Goal: Transaction & Acquisition: Purchase product/service

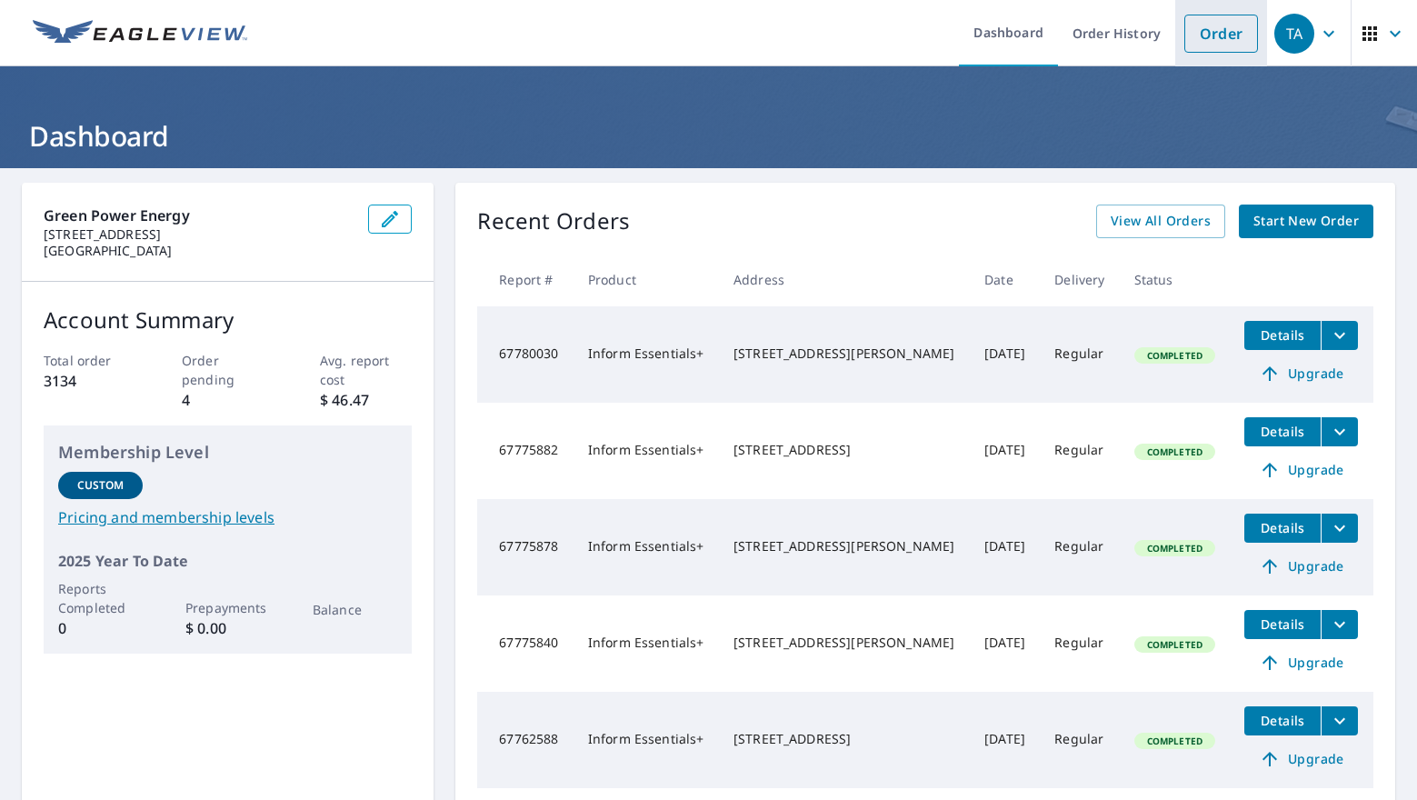
click at [1195, 33] on link "Order" at bounding box center [1221, 34] width 74 height 38
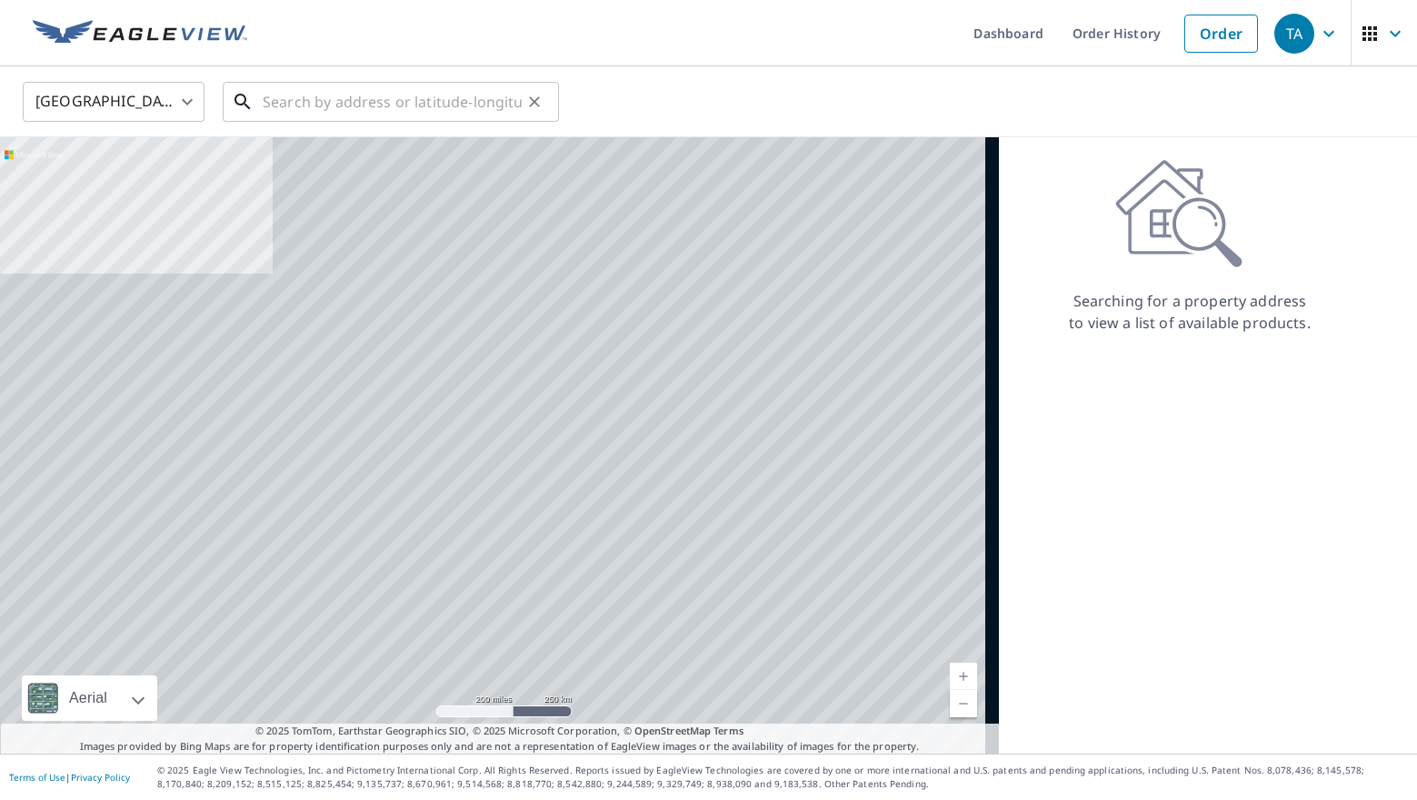
click at [390, 107] on input "text" at bounding box center [392, 101] width 259 height 51
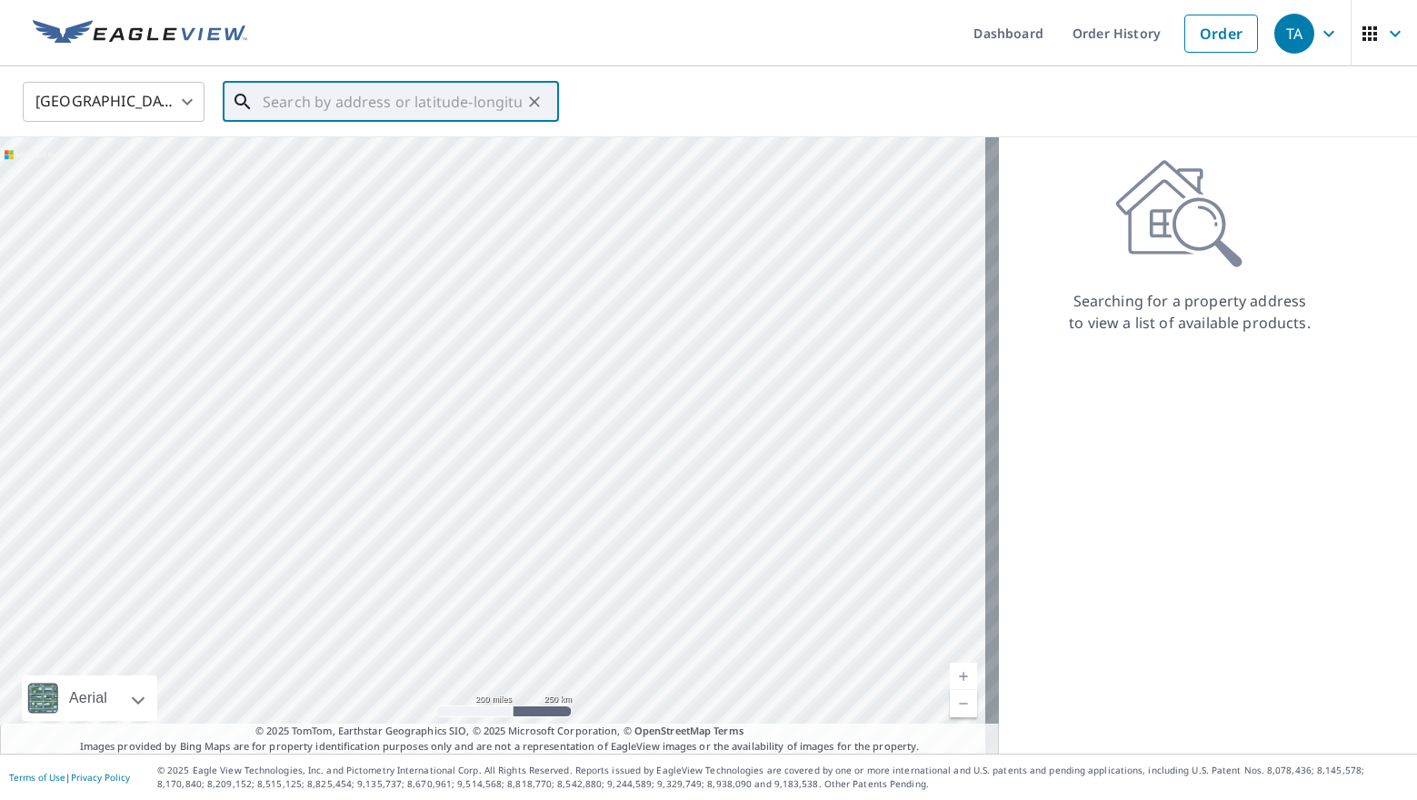
paste input "[STREET_ADDRESS]"
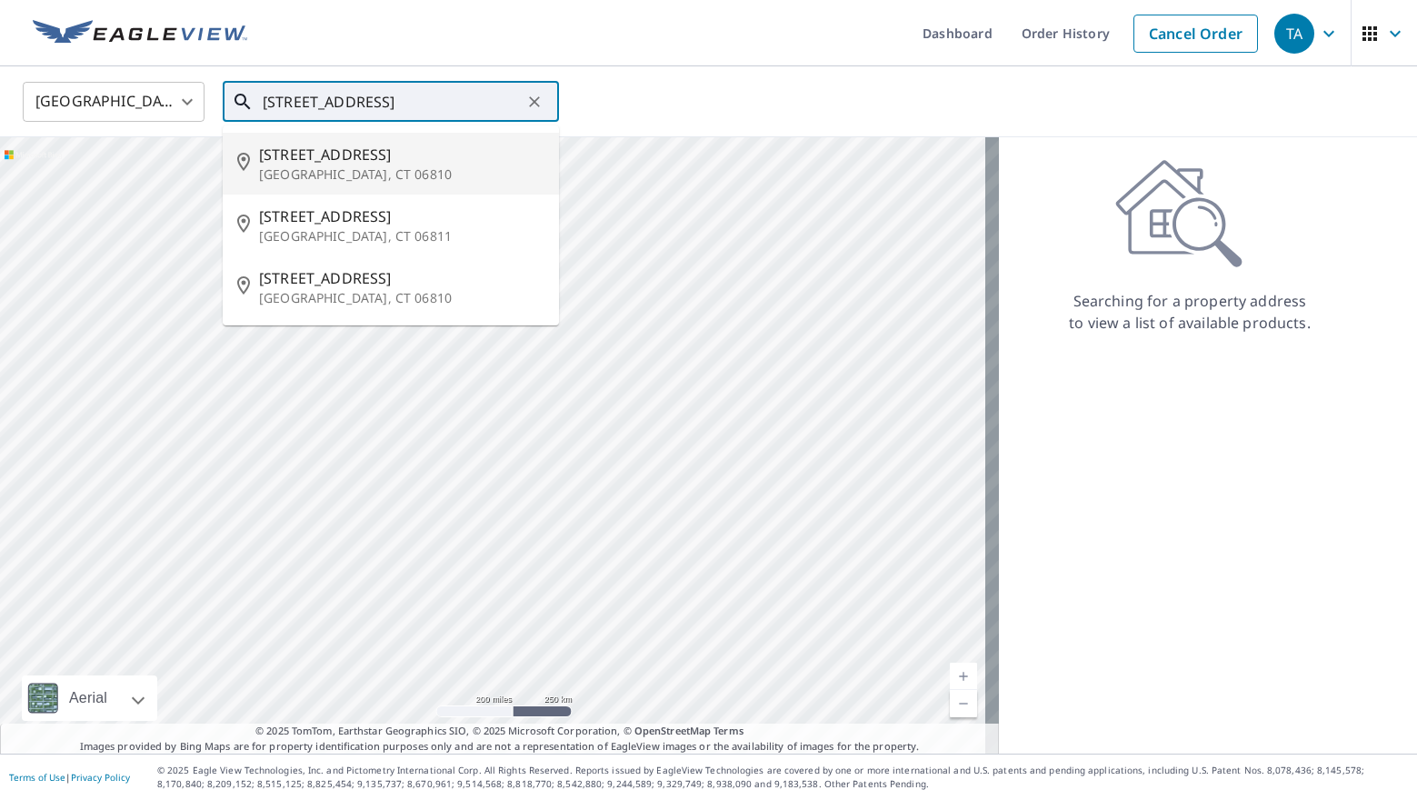
click at [354, 153] on span "[STREET_ADDRESS]" at bounding box center [401, 155] width 285 height 22
type input "[STREET_ADDRESS]"
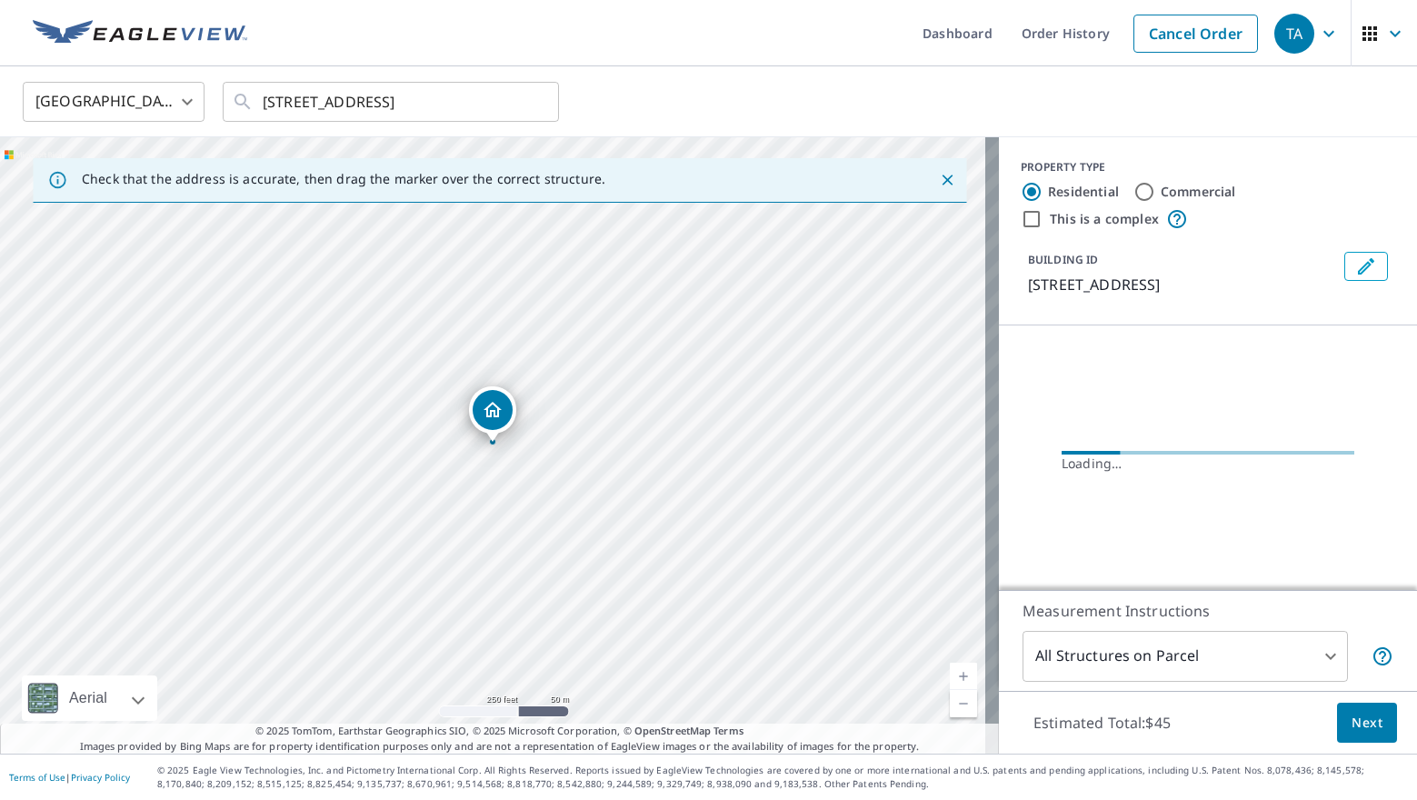
click at [951, 672] on link "Current Level 17, Zoom In" at bounding box center [963, 676] width 27 height 27
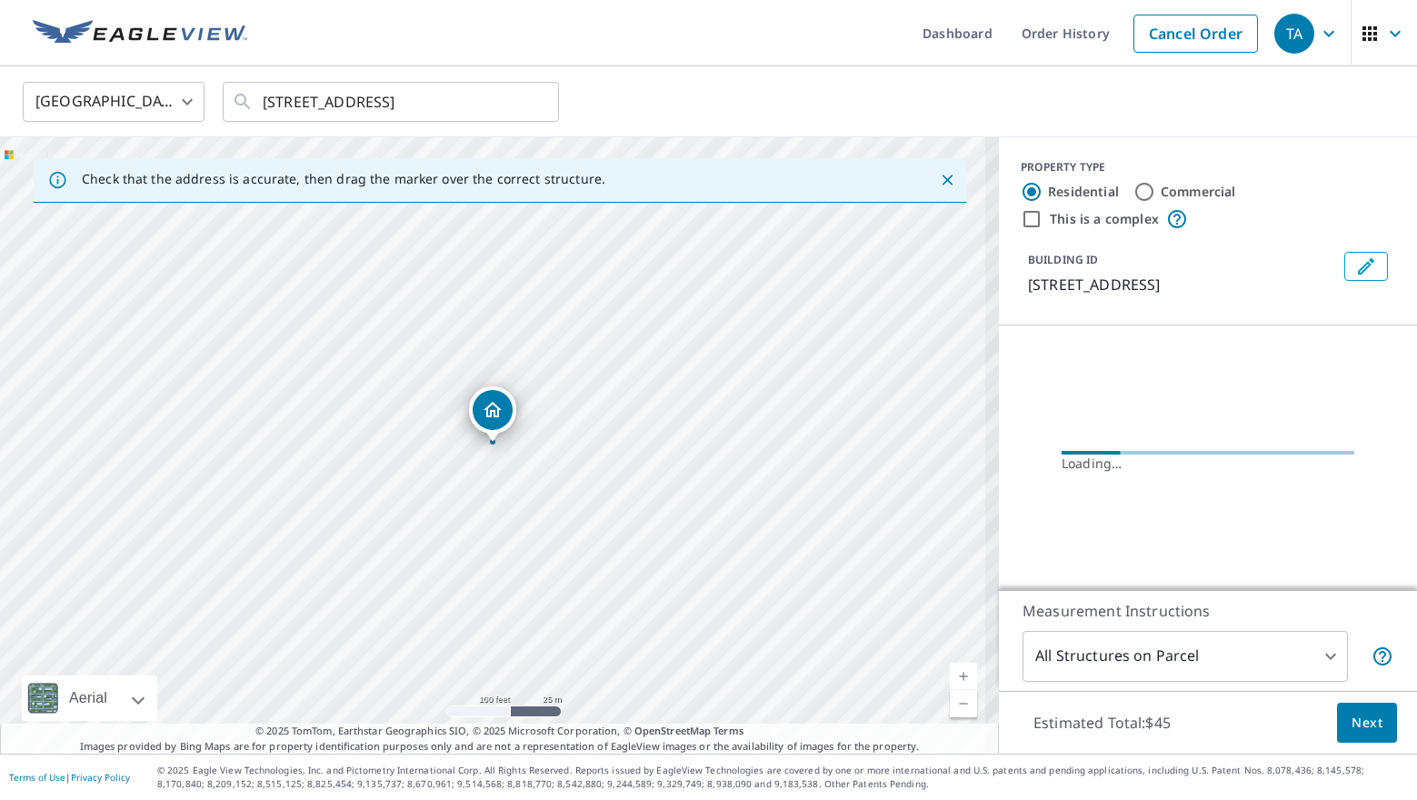
click at [951, 672] on link "Current Level 18, Zoom In" at bounding box center [963, 676] width 27 height 27
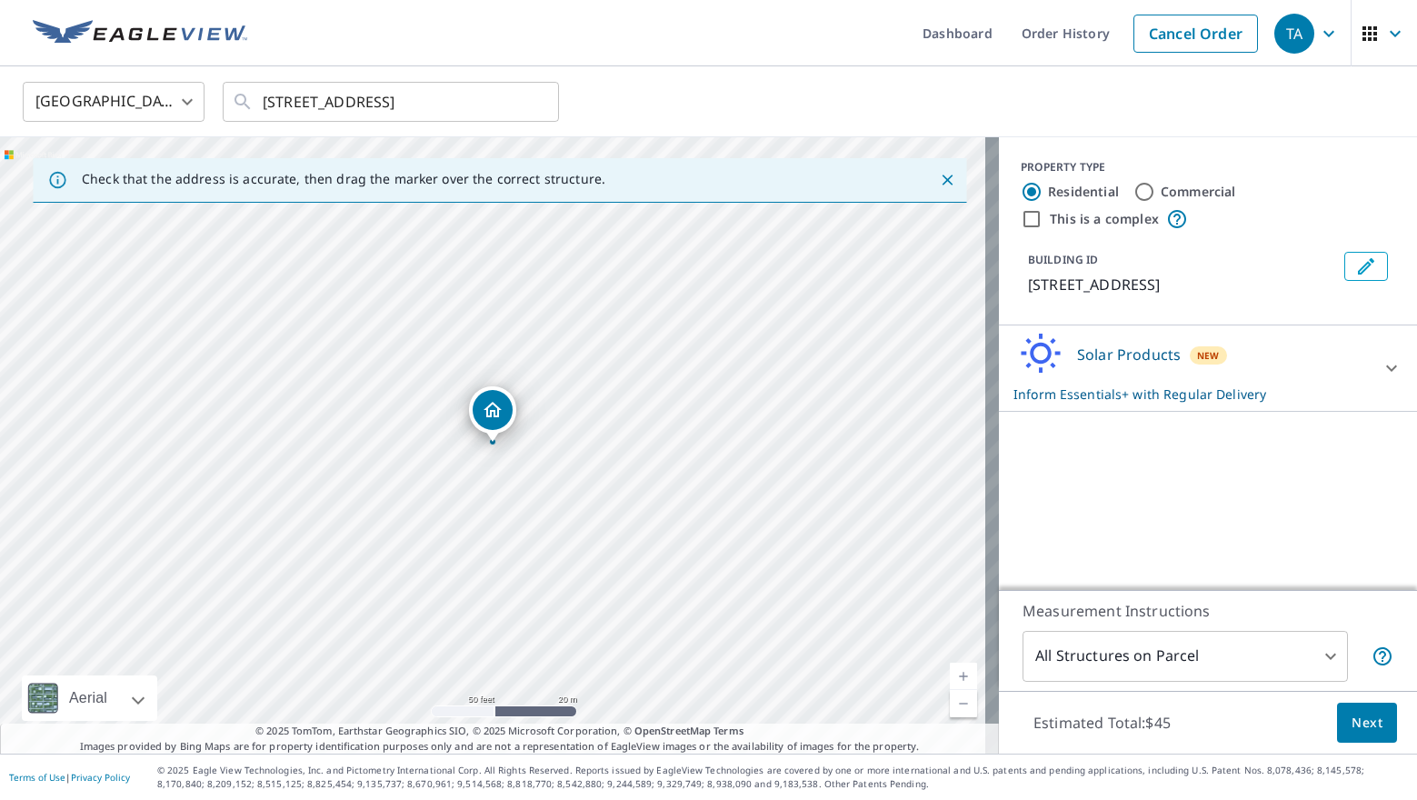
click at [951, 672] on link "Current Level 19, Zoom In" at bounding box center [963, 676] width 27 height 27
drag, startPoint x: 486, startPoint y: 427, endPoint x: 475, endPoint y: 414, distance: 16.8
click at [1352, 721] on span "Next" at bounding box center [1367, 723] width 31 height 23
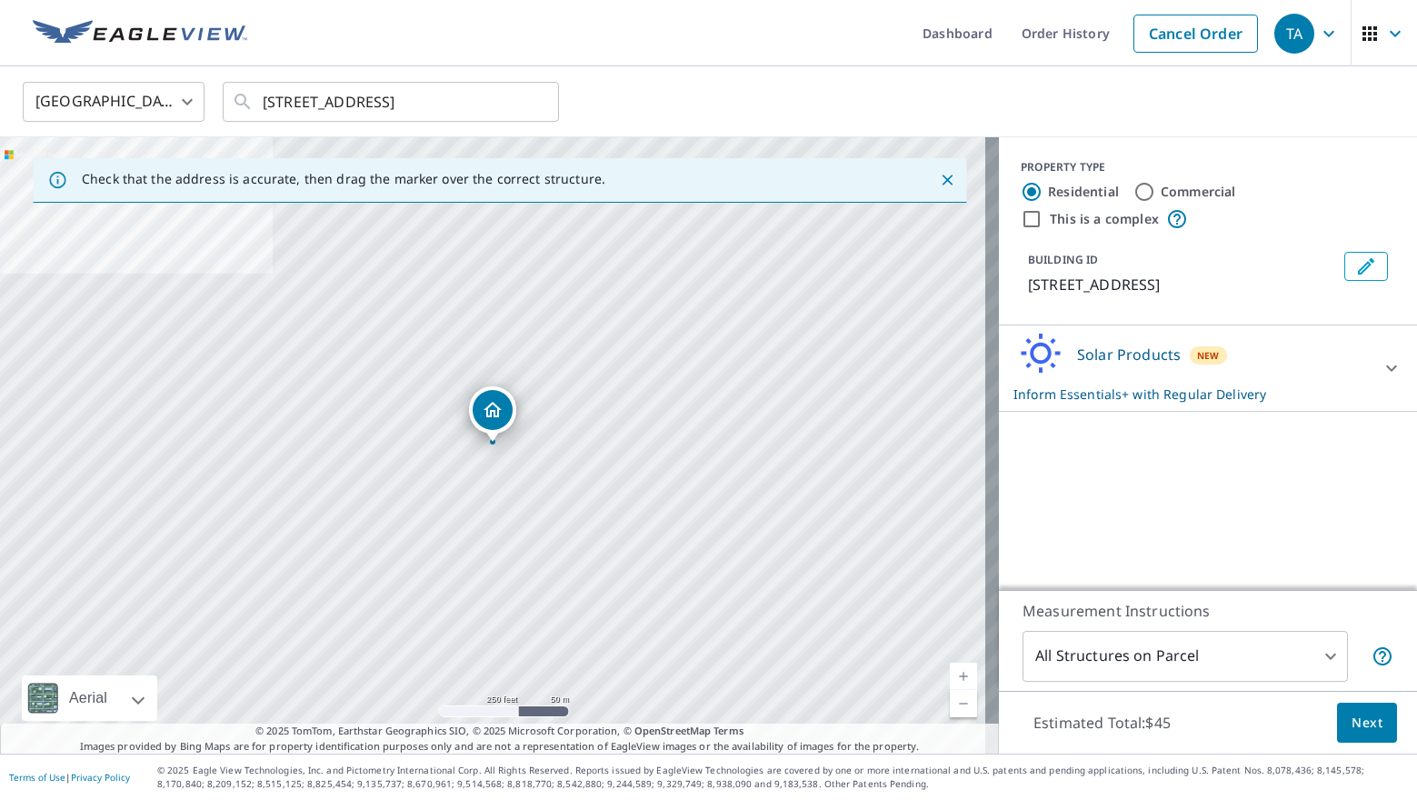
click at [950, 672] on link "Current Level 17, Zoom In" at bounding box center [963, 676] width 27 height 27
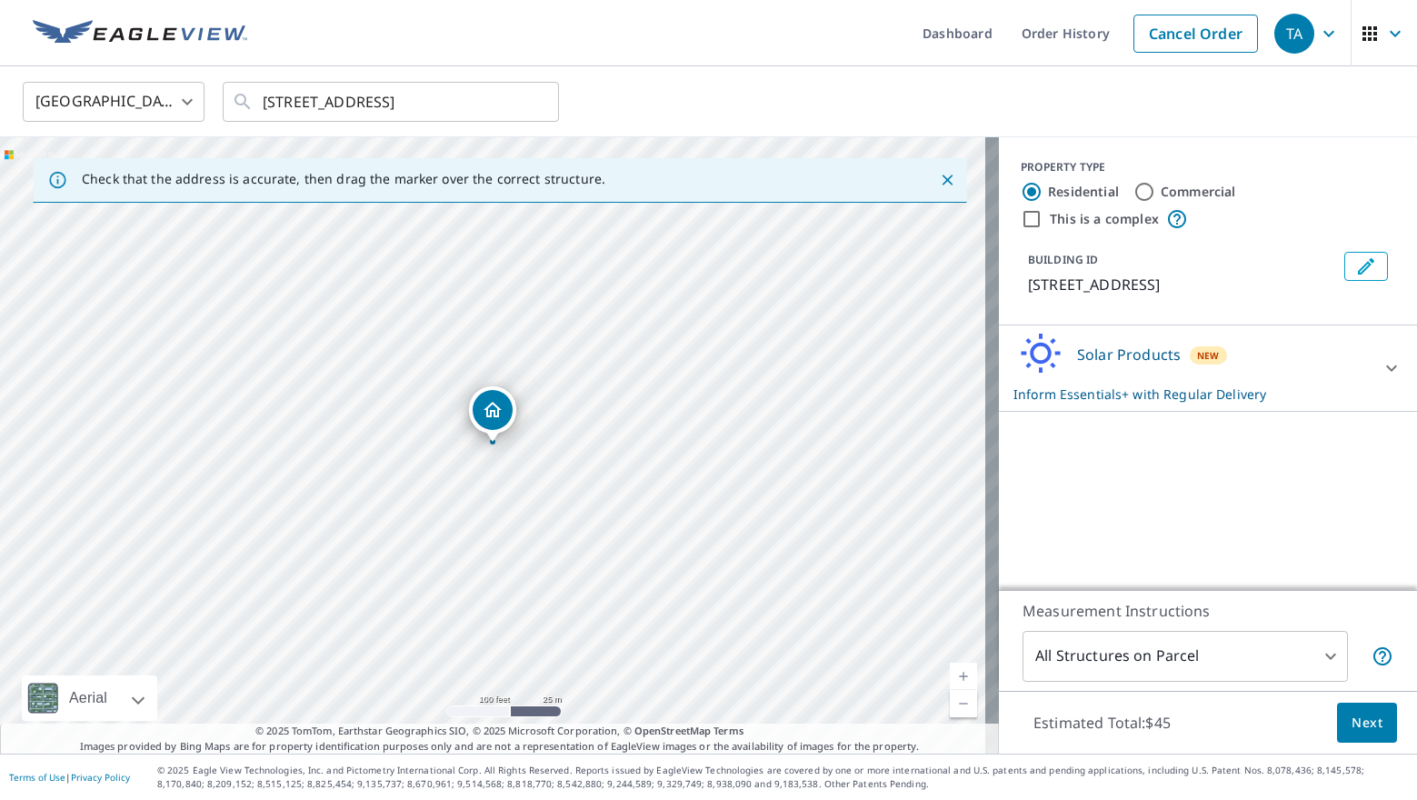
click at [950, 672] on link "Current Level 18, Zoom In" at bounding box center [963, 676] width 27 height 27
click at [950, 672] on link "Current Level 19, Zoom In" at bounding box center [963, 676] width 27 height 27
drag, startPoint x: 481, startPoint y: 397, endPoint x: 495, endPoint y: 404, distance: 15.9
drag, startPoint x: 483, startPoint y: 404, endPoint x: 502, endPoint y: 414, distance: 21.5
drag, startPoint x: 476, startPoint y: 400, endPoint x: 467, endPoint y: 419, distance: 21.1
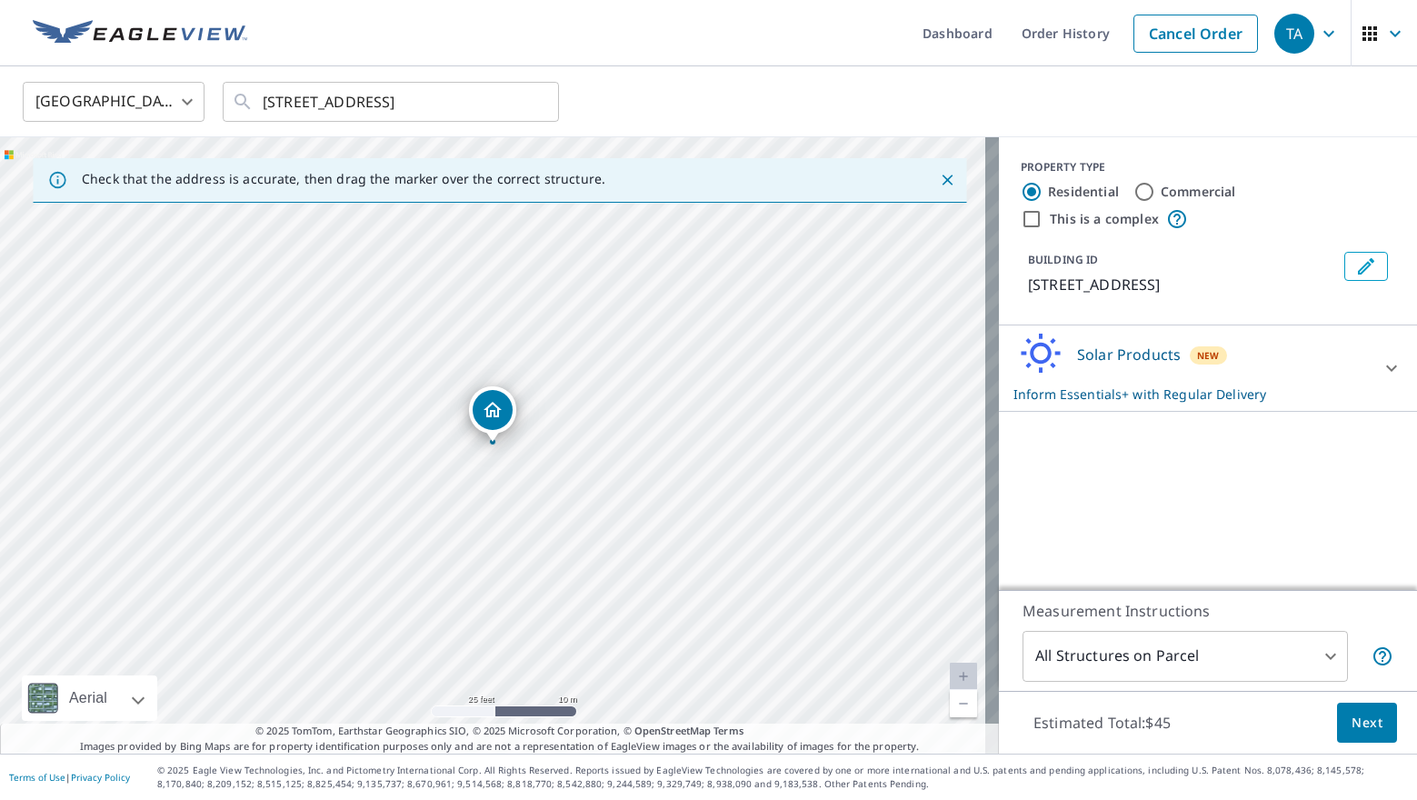
click at [950, 677] on link "Current Level 20, Zoom In Disabled" at bounding box center [963, 676] width 27 height 27
drag, startPoint x: 526, startPoint y: 413, endPoint x: 556, endPoint y: 424, distance: 32.2
click at [955, 702] on link "Current Level 20, Zoom Out" at bounding box center [963, 703] width 27 height 27
click at [955, 703] on link "Current Level 19, Zoom Out" at bounding box center [963, 703] width 27 height 27
click at [533, 105] on icon "Clear" at bounding box center [534, 102] width 18 height 18
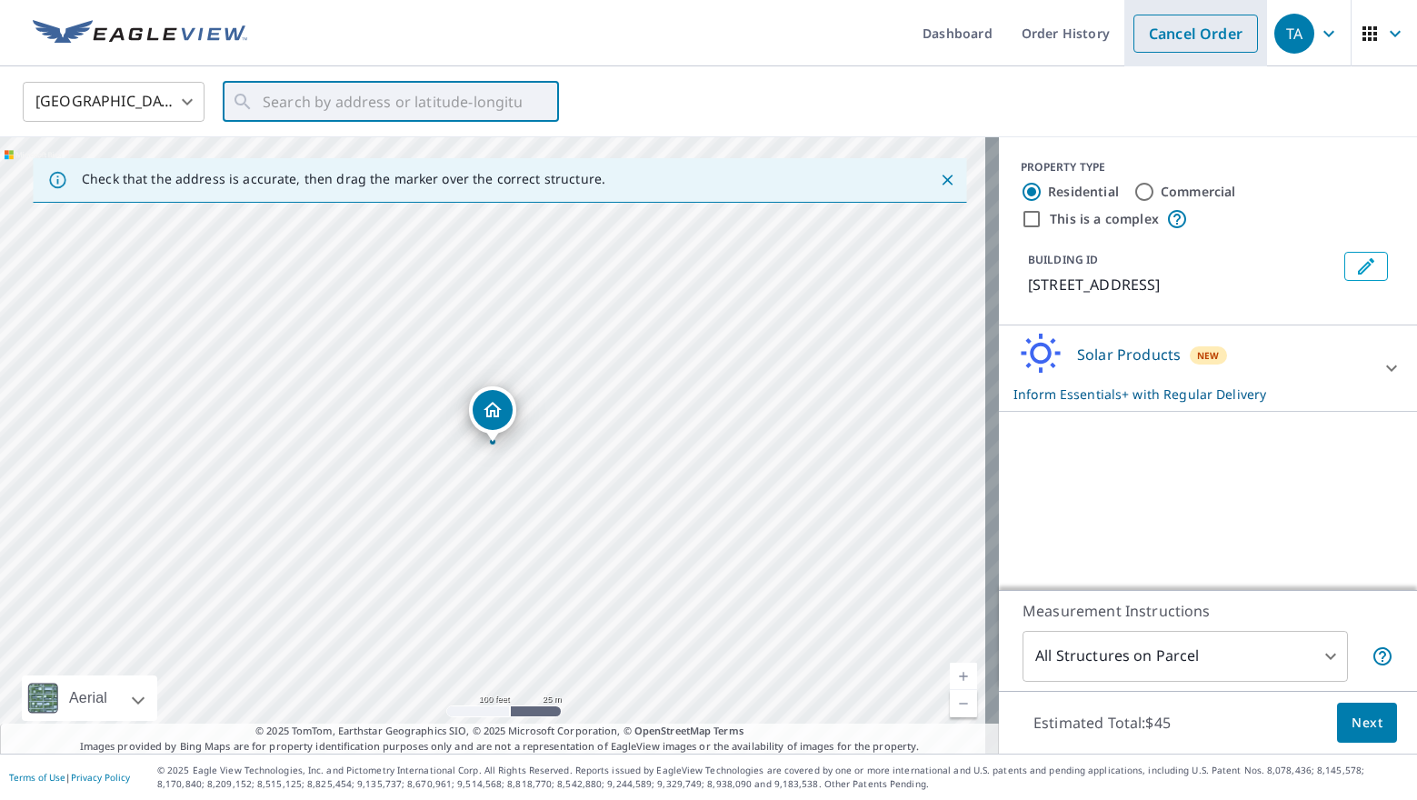
click at [1163, 49] on link "Cancel Order" at bounding box center [1195, 34] width 125 height 38
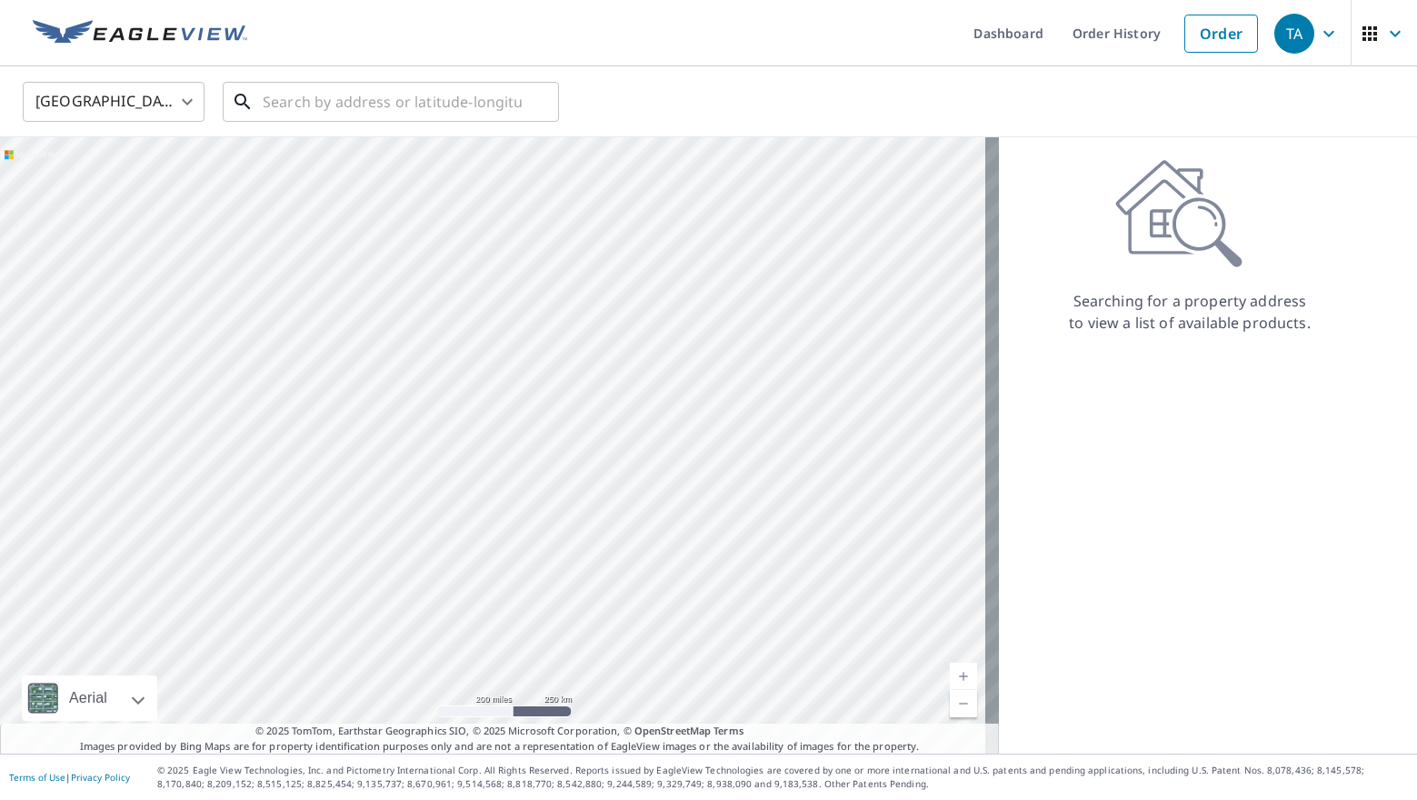
click at [298, 111] on input "text" at bounding box center [392, 101] width 259 height 51
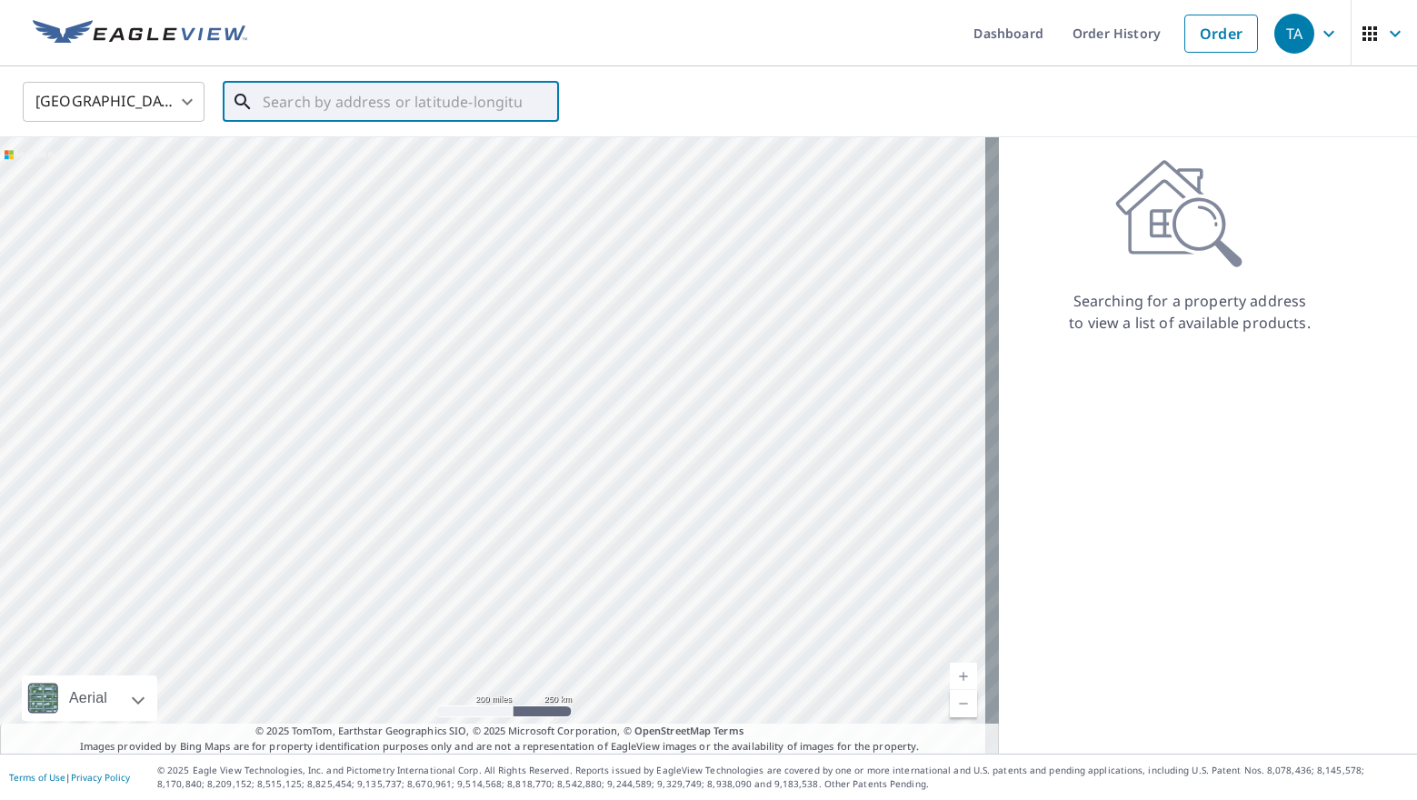
paste input "[STREET_ADDRESS]"
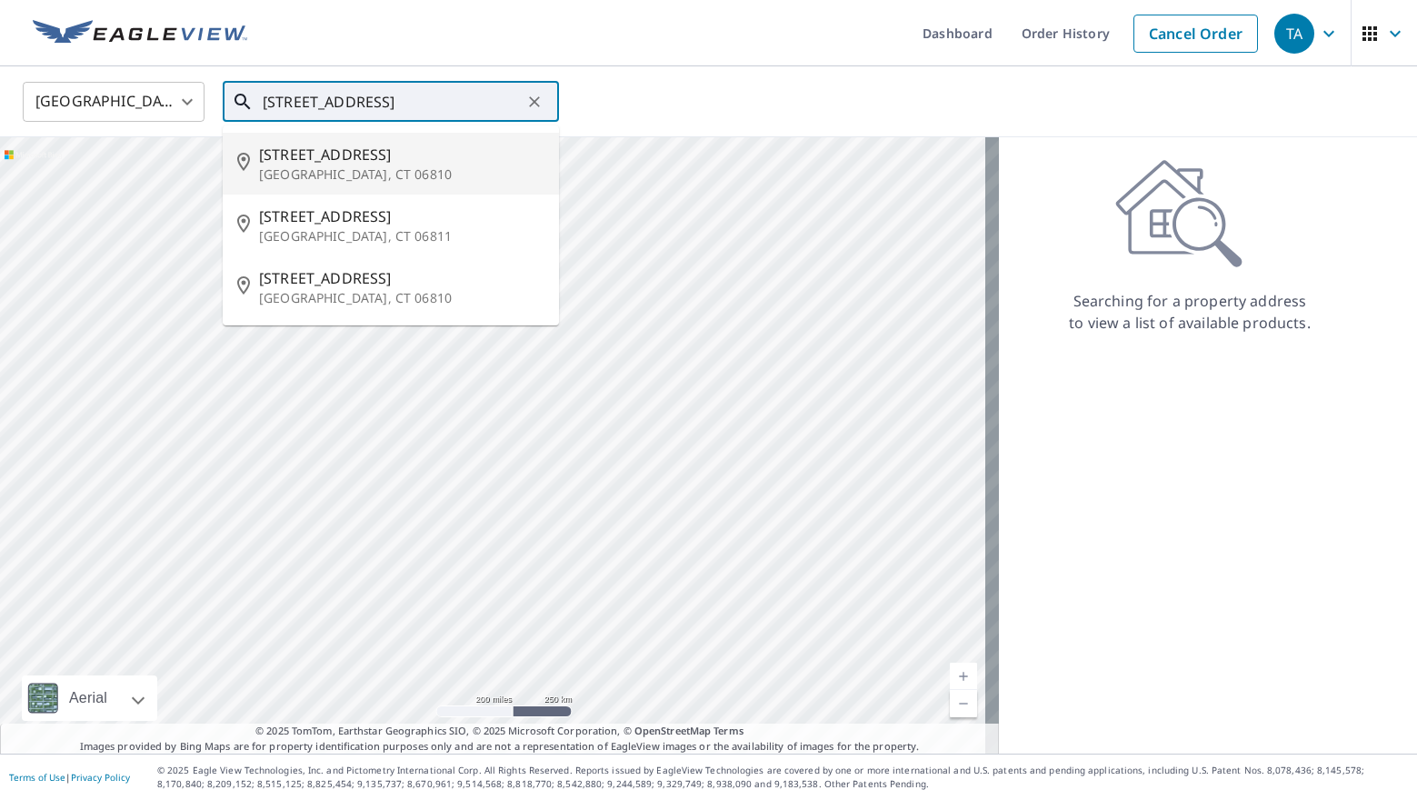
click at [349, 168] on p "[GEOGRAPHIC_DATA], CT 06810" at bounding box center [401, 174] width 285 height 18
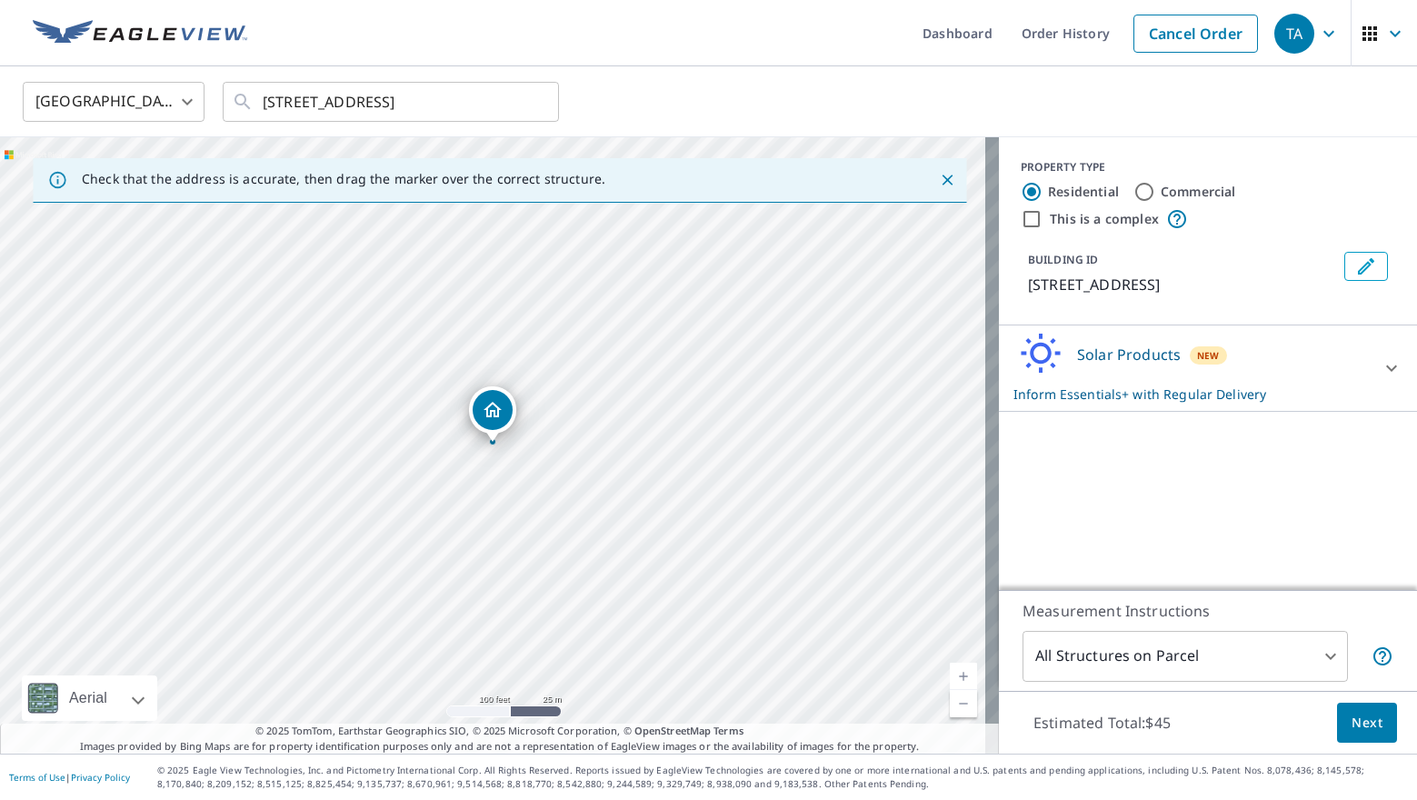
click at [950, 709] on link "Current Level 18, Zoom Out" at bounding box center [963, 703] width 27 height 27
click at [950, 710] on link "Current Level 17, Zoom Out" at bounding box center [963, 703] width 27 height 27
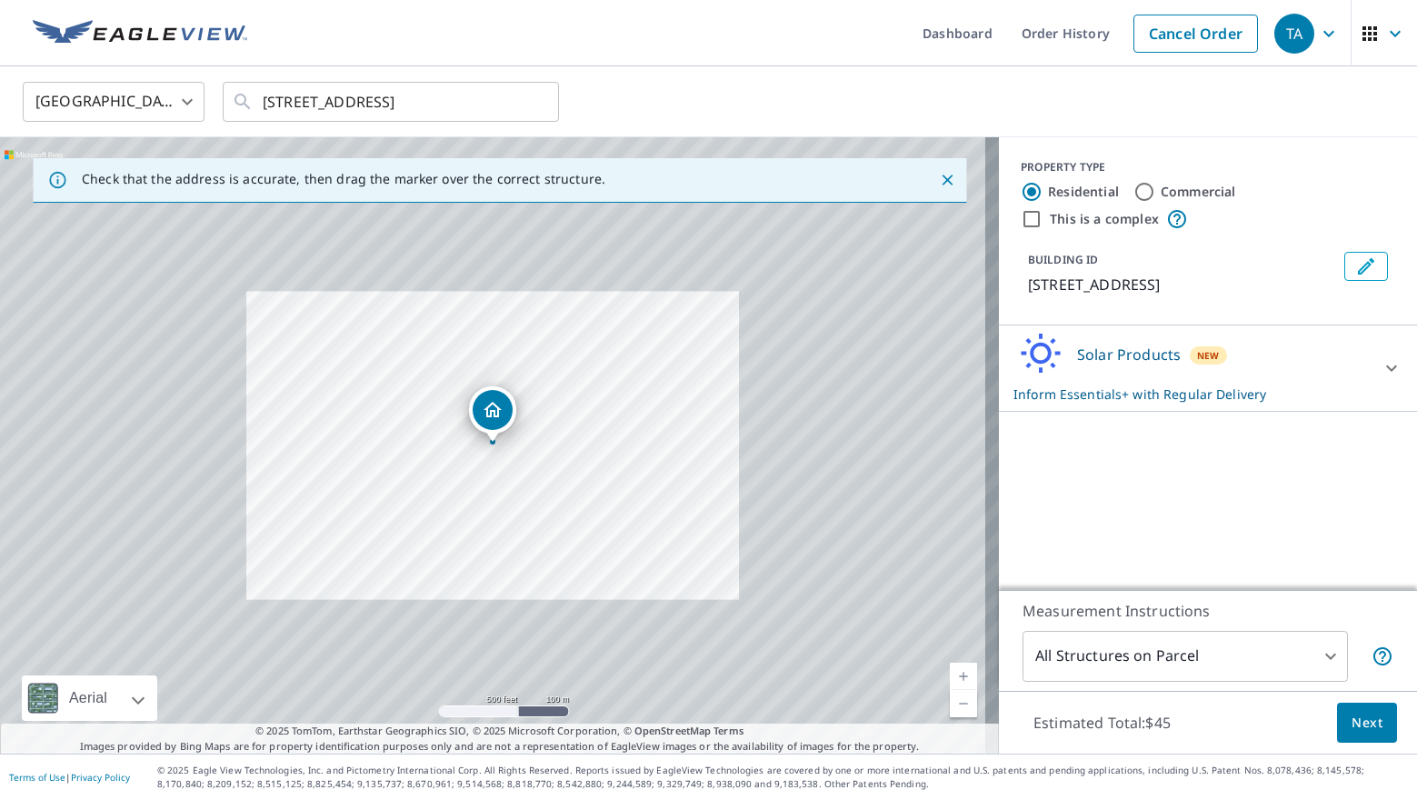
click at [950, 710] on link "Current Level 16, Zoom Out" at bounding box center [963, 703] width 27 height 27
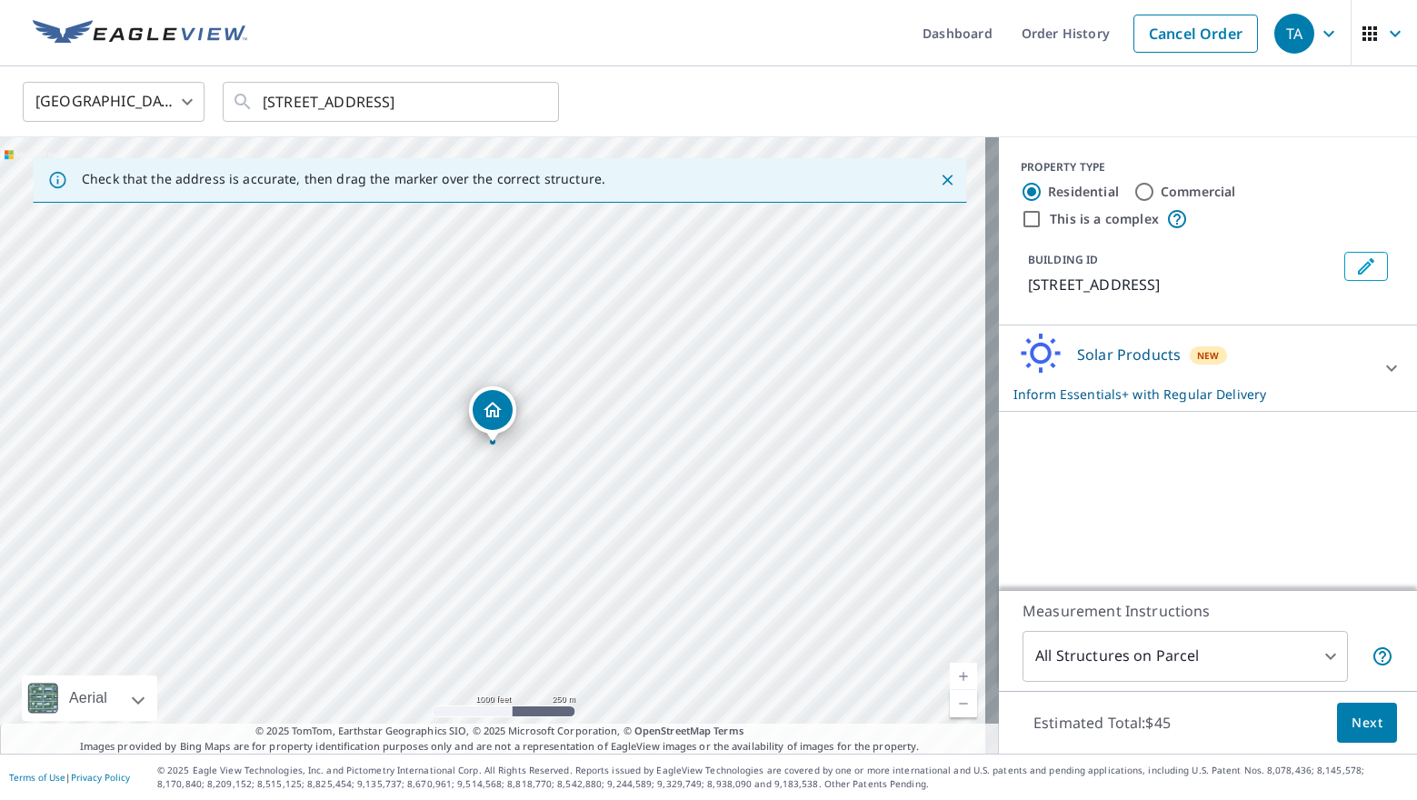
click at [950, 711] on link "Current Level 15, Zoom Out" at bounding box center [963, 703] width 27 height 27
click at [950, 711] on link "Current Level 14, Zoom Out" at bounding box center [963, 703] width 27 height 27
click at [950, 712] on link "Current Level 13, Zoom Out" at bounding box center [963, 703] width 27 height 27
drag, startPoint x: 764, startPoint y: 433, endPoint x: 664, endPoint y: 604, distance: 198.8
click at [664, 604] on div "[STREET_ADDRESS]" at bounding box center [499, 445] width 999 height 616
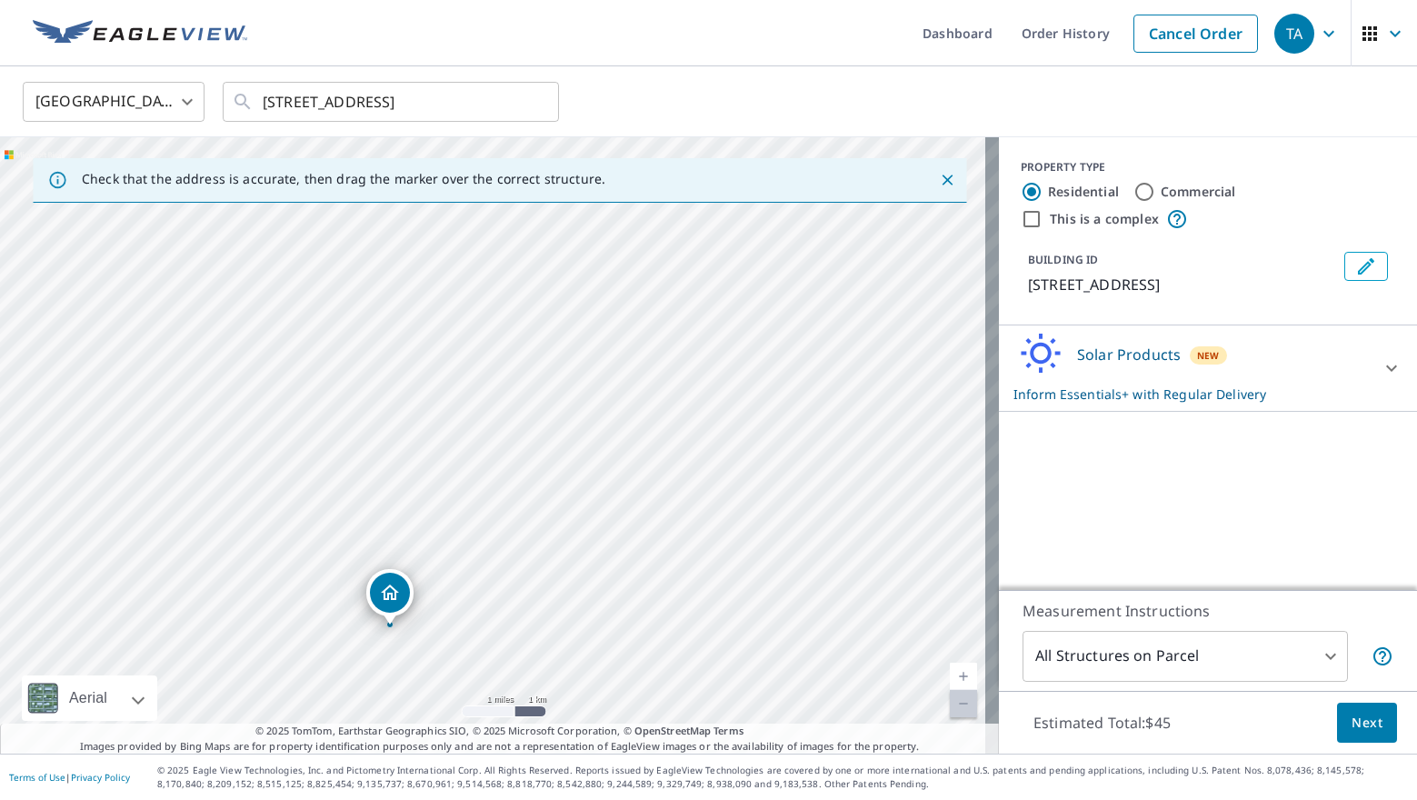
click at [950, 671] on link "Current Level 12, Zoom In" at bounding box center [963, 676] width 27 height 27
click at [950, 671] on link "Current Level 13, Zoom In" at bounding box center [963, 676] width 27 height 27
drag, startPoint x: 692, startPoint y: 399, endPoint x: 605, endPoint y: 558, distance: 181.0
click at [605, 558] on div "[STREET_ADDRESS]" at bounding box center [499, 445] width 999 height 616
drag, startPoint x: 576, startPoint y: 477, endPoint x: 554, endPoint y: 516, distance: 45.2
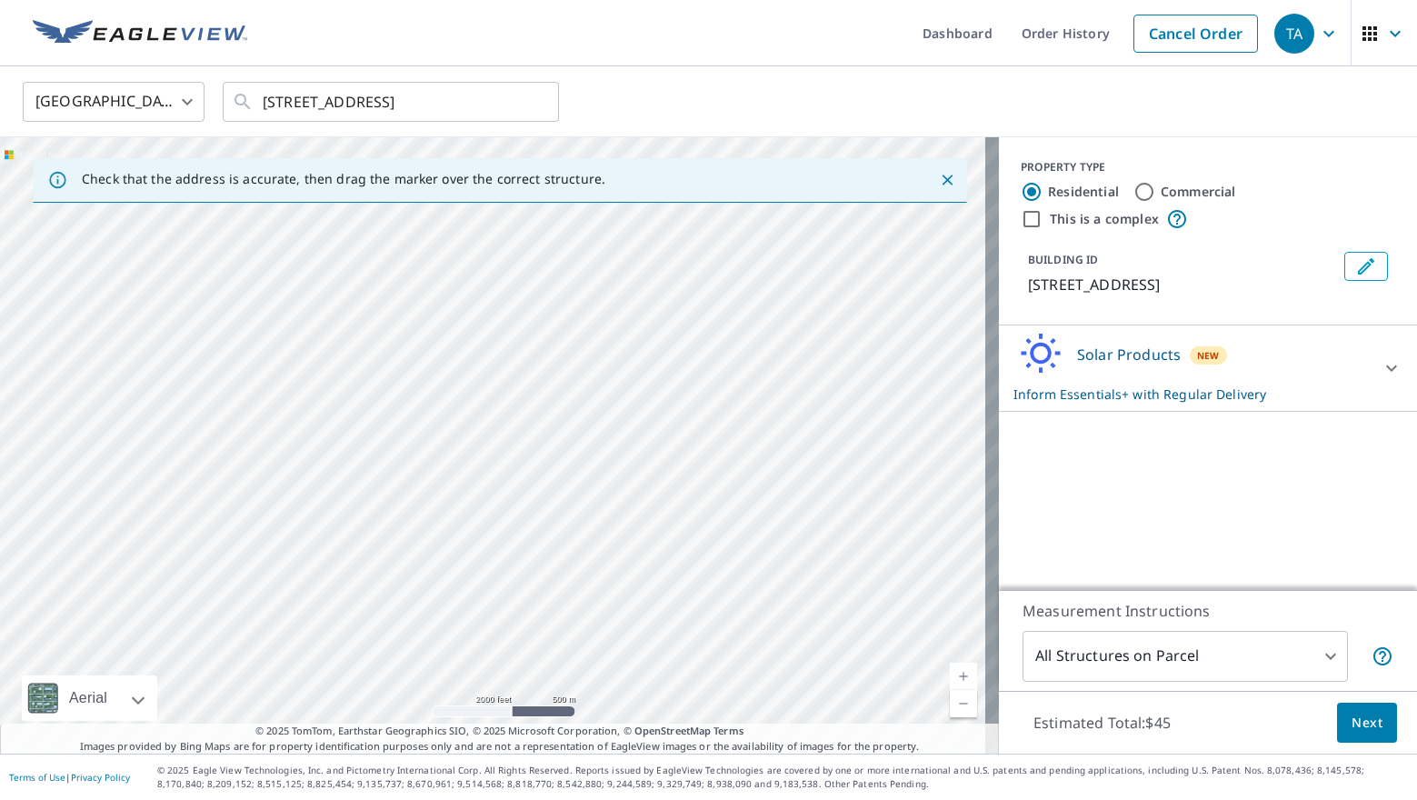
click at [554, 516] on div "[STREET_ADDRESS]" at bounding box center [499, 445] width 999 height 616
drag, startPoint x: 476, startPoint y: 573, endPoint x: 514, endPoint y: 390, distance: 186.6
click at [514, 390] on div "[STREET_ADDRESS]" at bounding box center [499, 445] width 999 height 616
drag, startPoint x: 533, startPoint y: 558, endPoint x: 572, endPoint y: 434, distance: 129.6
click at [572, 434] on div "[STREET_ADDRESS]" at bounding box center [499, 445] width 999 height 616
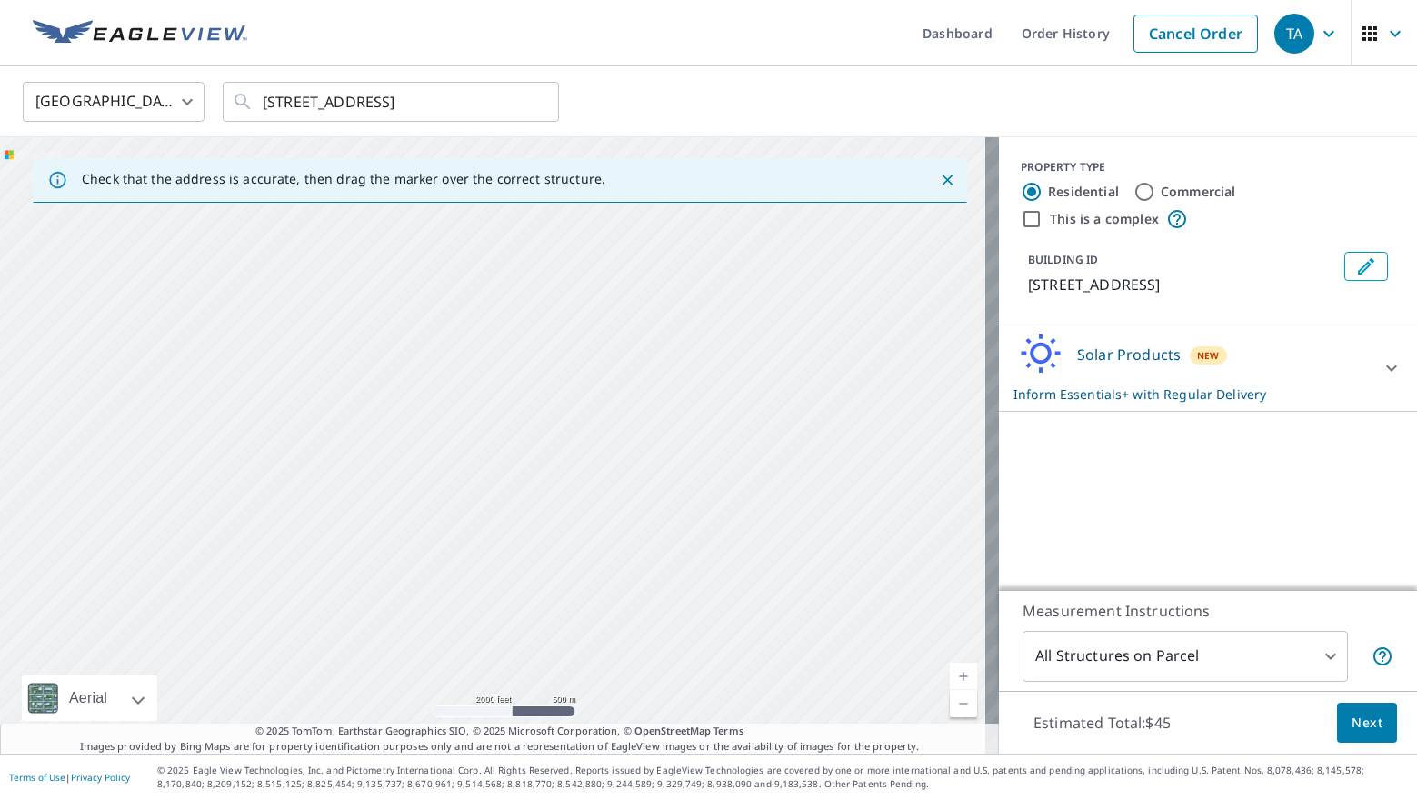
drag, startPoint x: 588, startPoint y: 414, endPoint x: 633, endPoint y: 301, distance: 121.2
click at [633, 301] on div "[STREET_ADDRESS]" at bounding box center [499, 445] width 999 height 616
drag, startPoint x: 603, startPoint y: 536, endPoint x: 637, endPoint y: 331, distance: 208.3
click at [637, 331] on div "[STREET_ADDRESS]" at bounding box center [499, 445] width 999 height 616
click at [474, 105] on input "[STREET_ADDRESS]" at bounding box center [392, 101] width 259 height 51
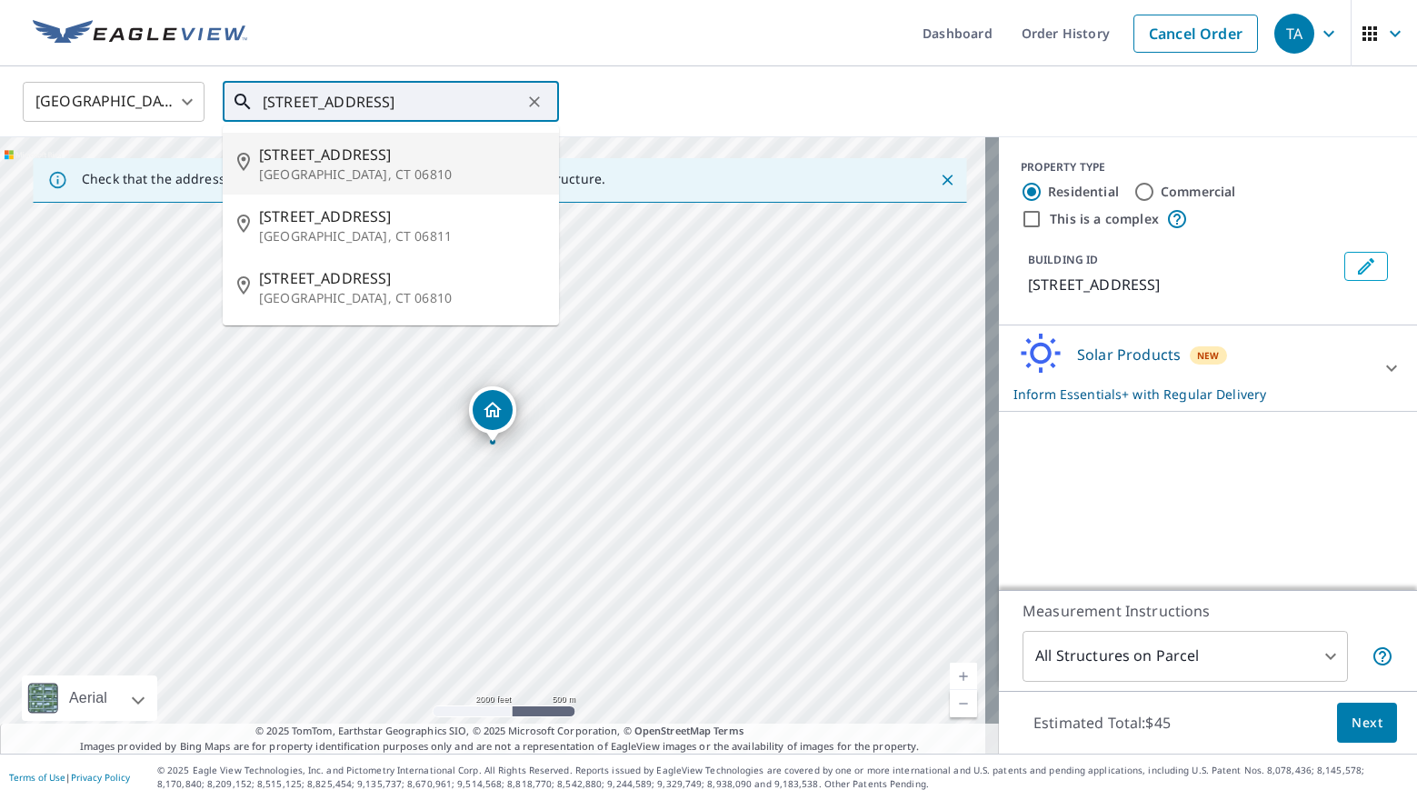
click at [483, 98] on input "[STREET_ADDRESS]" at bounding box center [392, 101] width 259 height 51
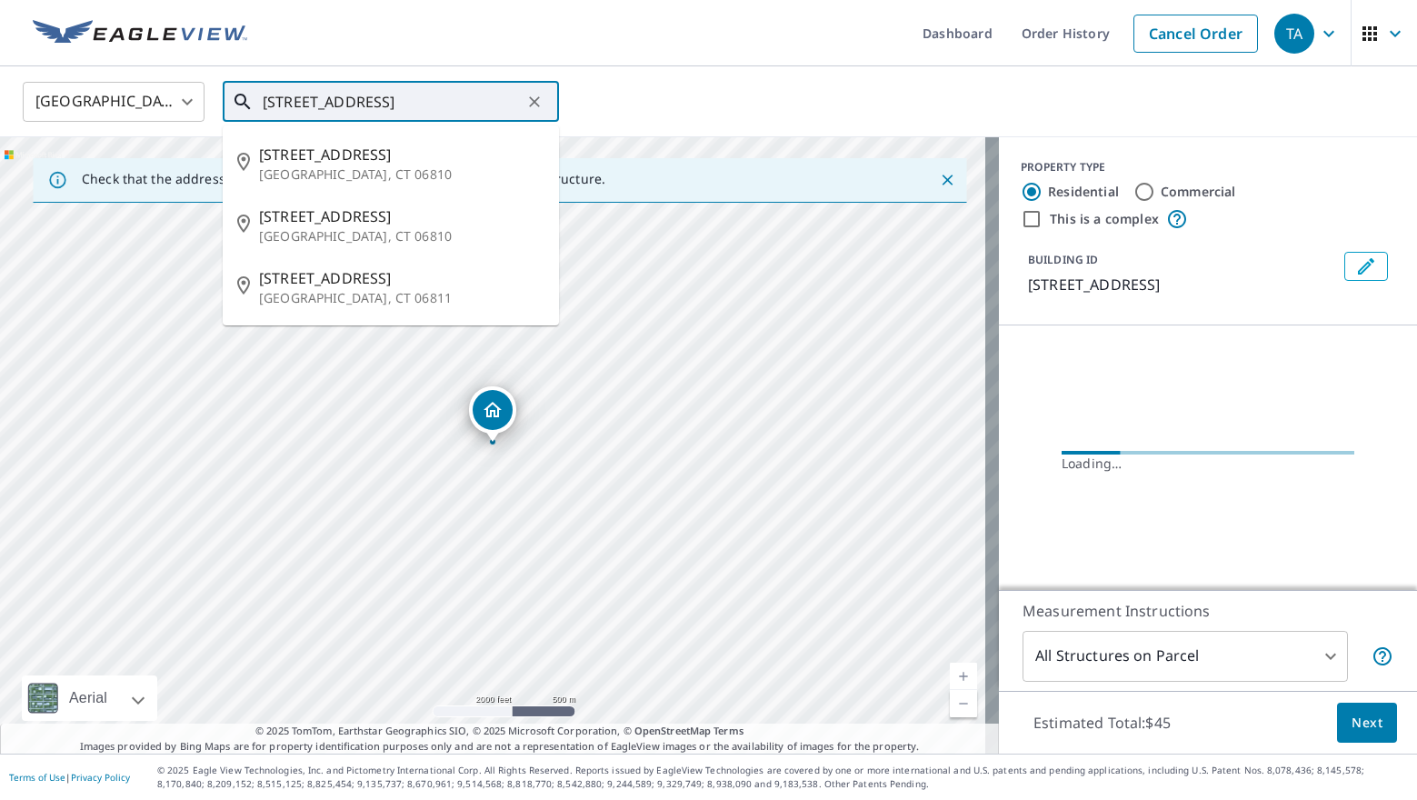
click at [471, 96] on input "[STREET_ADDRESS]" at bounding box center [392, 101] width 259 height 51
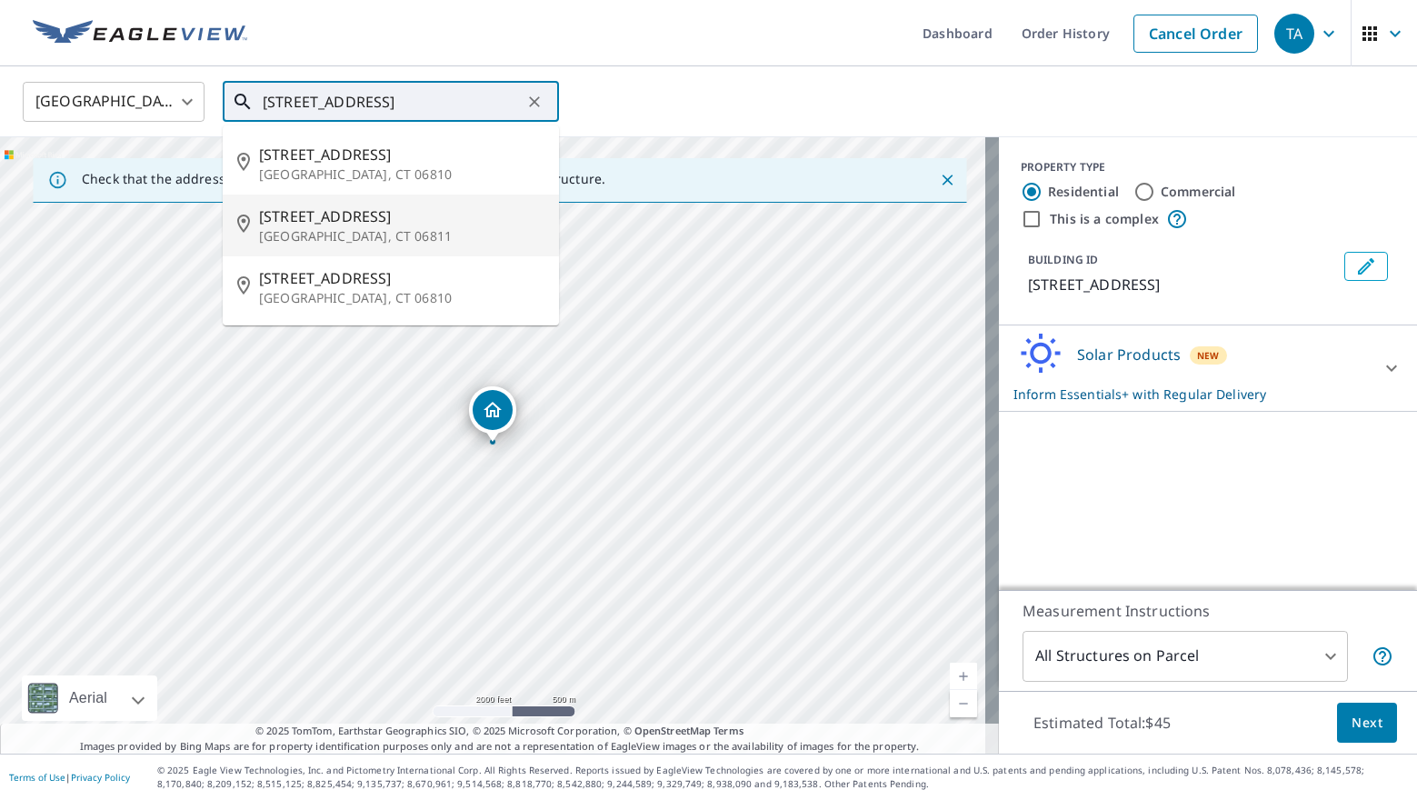
click at [389, 229] on p "[GEOGRAPHIC_DATA], CT 06811" at bounding box center [401, 236] width 285 height 18
type input "[STREET_ADDRESS][PERSON_NAME]"
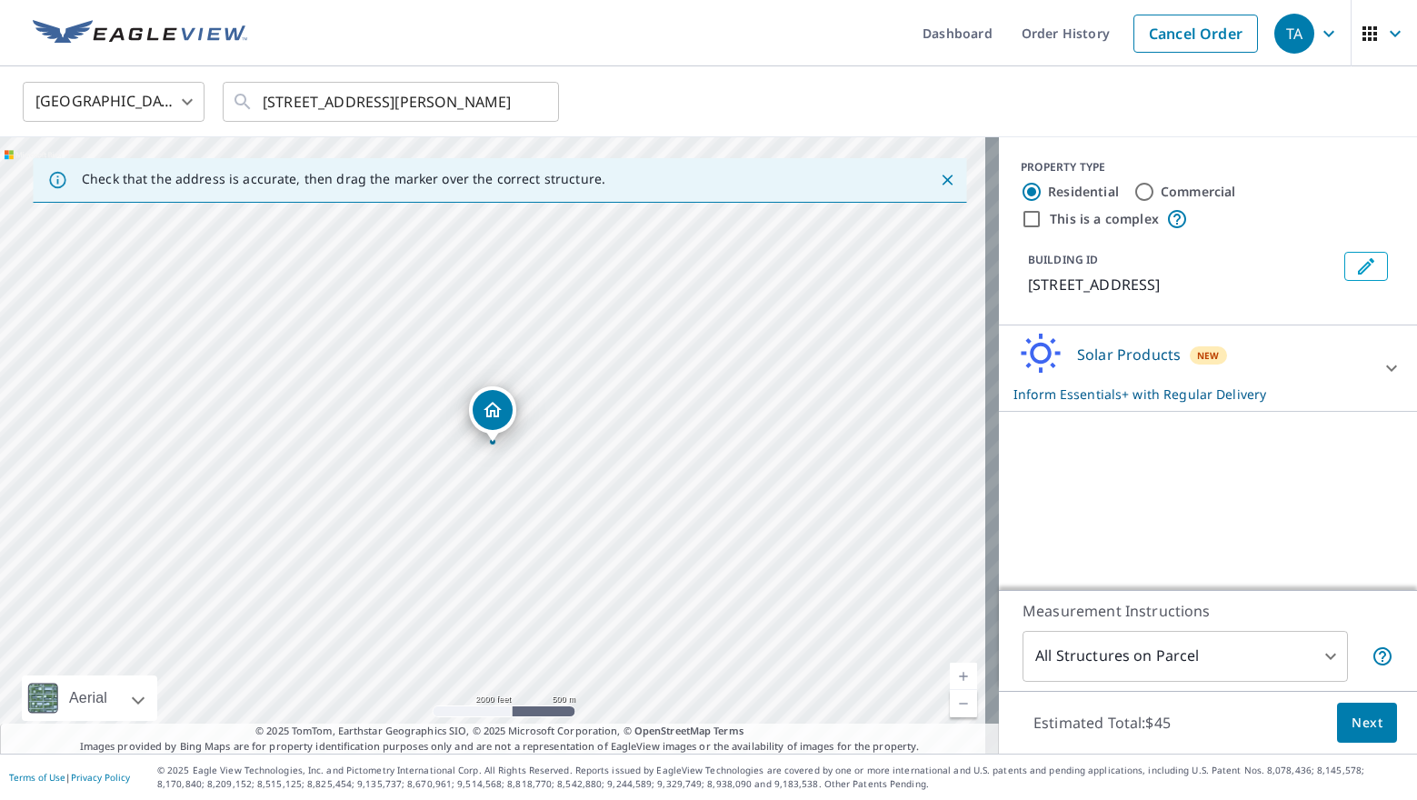
click at [953, 700] on link "Current Level 14, Zoom Out" at bounding box center [963, 703] width 27 height 27
click at [953, 700] on link "Current Level 13, Zoom Out" at bounding box center [963, 703] width 27 height 27
click at [950, 667] on link "Current Level 12, Zoom In" at bounding box center [963, 676] width 27 height 27
click at [950, 667] on link "Current Level 13, Zoom In" at bounding box center [963, 676] width 27 height 27
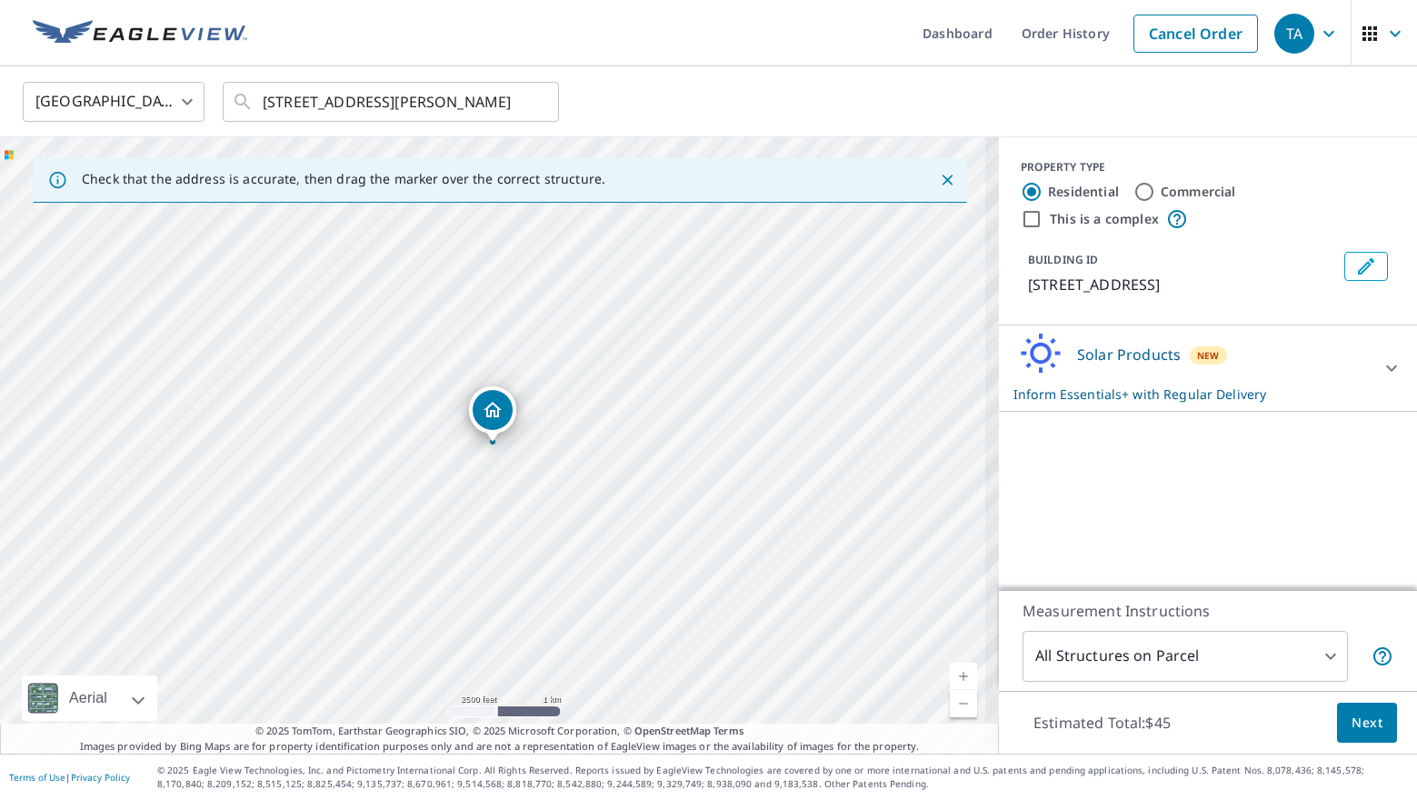
click at [950, 667] on link "Current Level 13, Zoom In" at bounding box center [963, 676] width 27 height 27
click at [950, 667] on link "Current Level 15, Zoom In" at bounding box center [963, 676] width 27 height 27
click at [950, 667] on link "Current Level 16, Zoom In" at bounding box center [963, 676] width 27 height 27
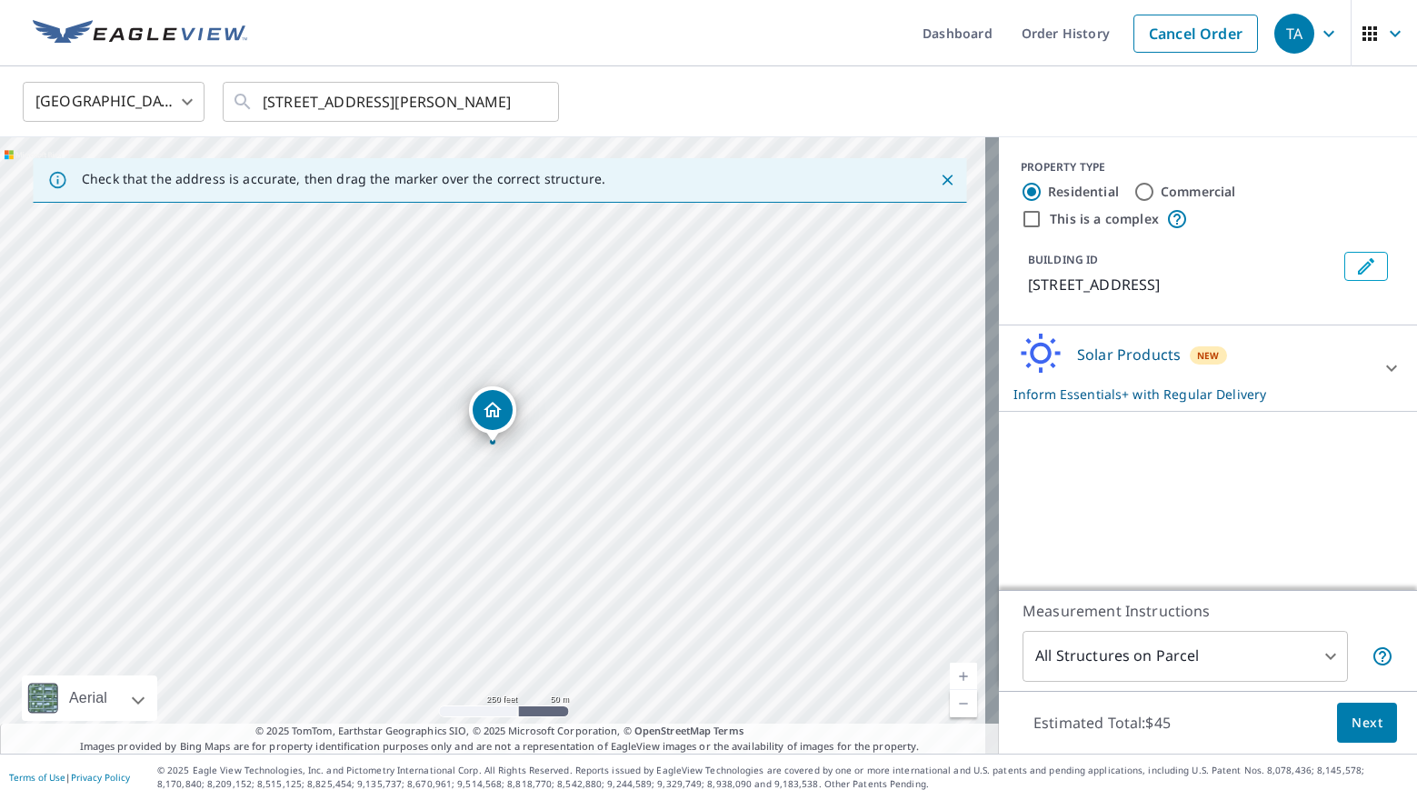
click at [950, 667] on link "Current Level 17, Zoom In" at bounding box center [963, 676] width 27 height 27
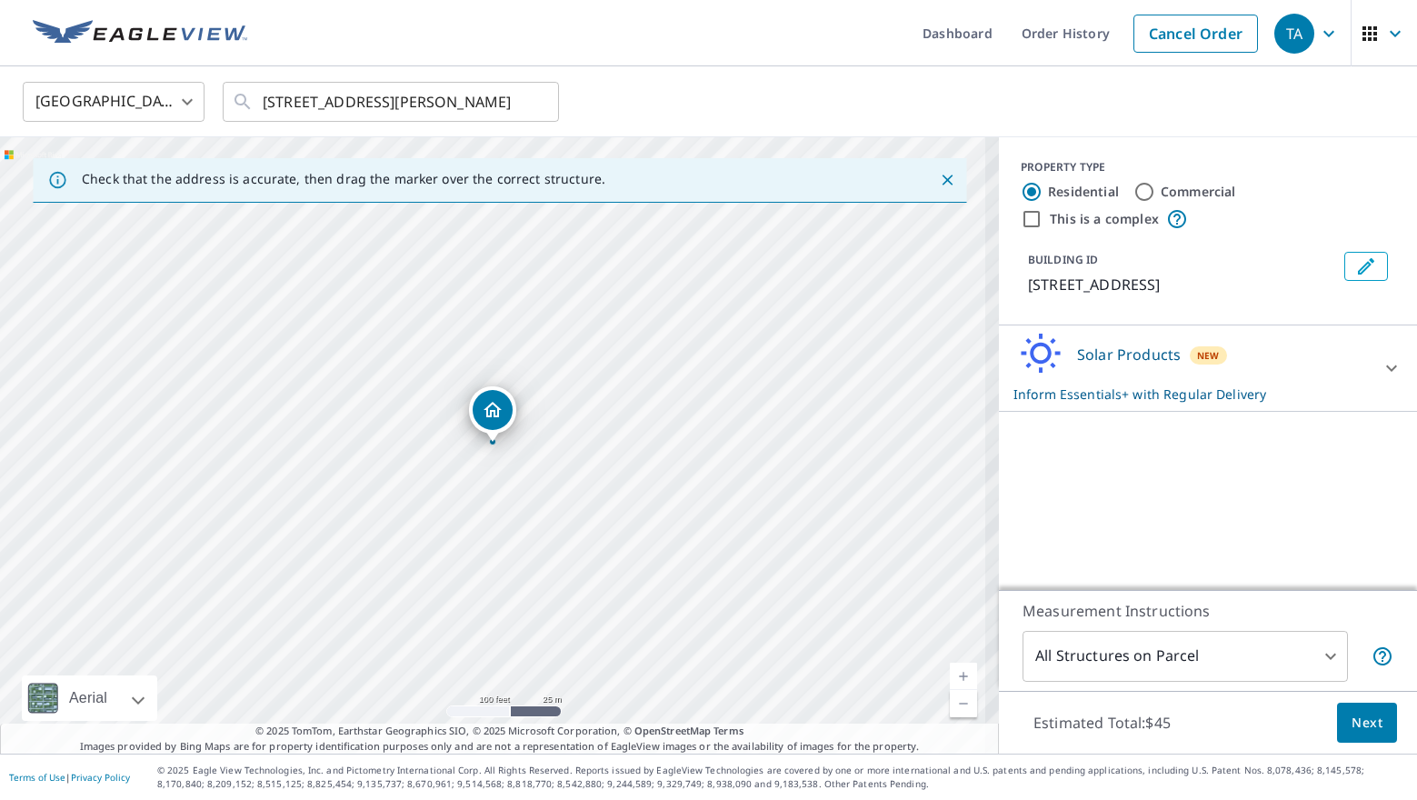
click at [950, 667] on link "Current Level 18, Zoom In" at bounding box center [963, 676] width 27 height 27
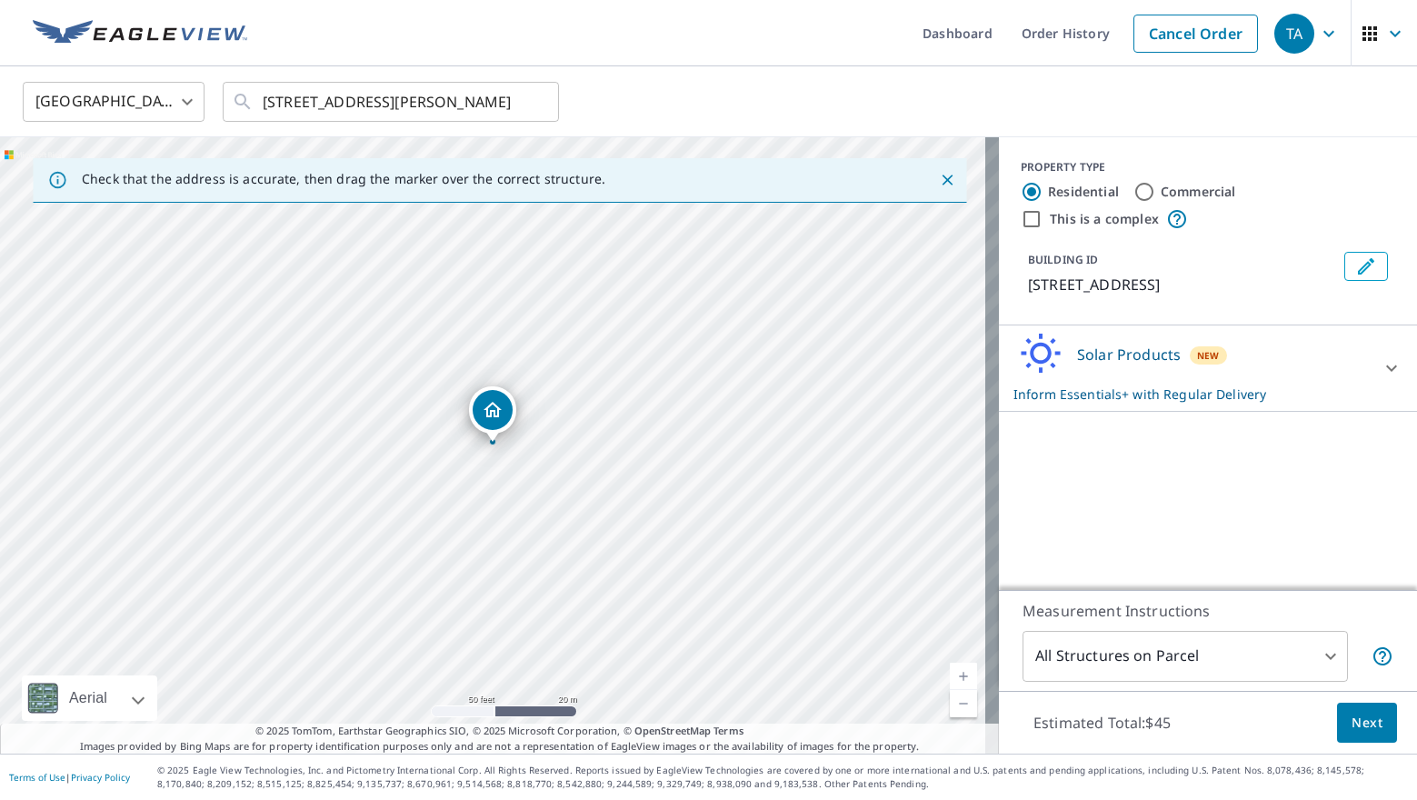
click at [950, 667] on link "Current Level 19, Zoom In" at bounding box center [963, 676] width 27 height 27
click at [950, 667] on link "Current Level 20, Zoom In Disabled" at bounding box center [963, 676] width 27 height 27
drag, startPoint x: 502, startPoint y: 407, endPoint x: 515, endPoint y: 416, distance: 16.4
click at [950, 703] on link "Current Level 20, Zoom Out" at bounding box center [963, 703] width 27 height 27
click at [950, 702] on link "Current Level 19, Zoom Out" at bounding box center [963, 703] width 27 height 27
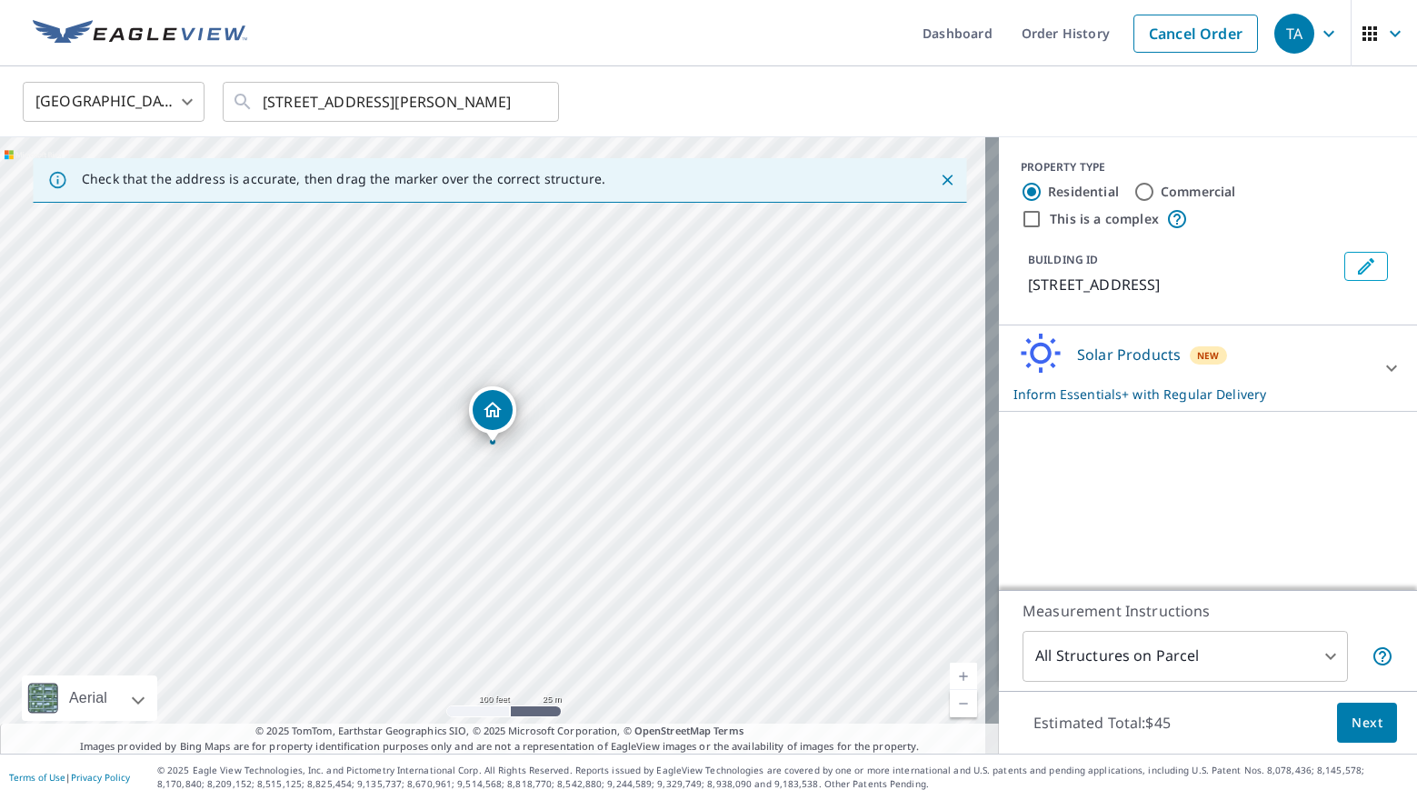
click at [950, 702] on link "Current Level 18, Zoom Out" at bounding box center [963, 703] width 27 height 27
click at [950, 702] on link "Current Level 17, Zoom Out" at bounding box center [963, 703] width 27 height 27
click at [531, 104] on icon "Clear" at bounding box center [534, 101] width 11 height 11
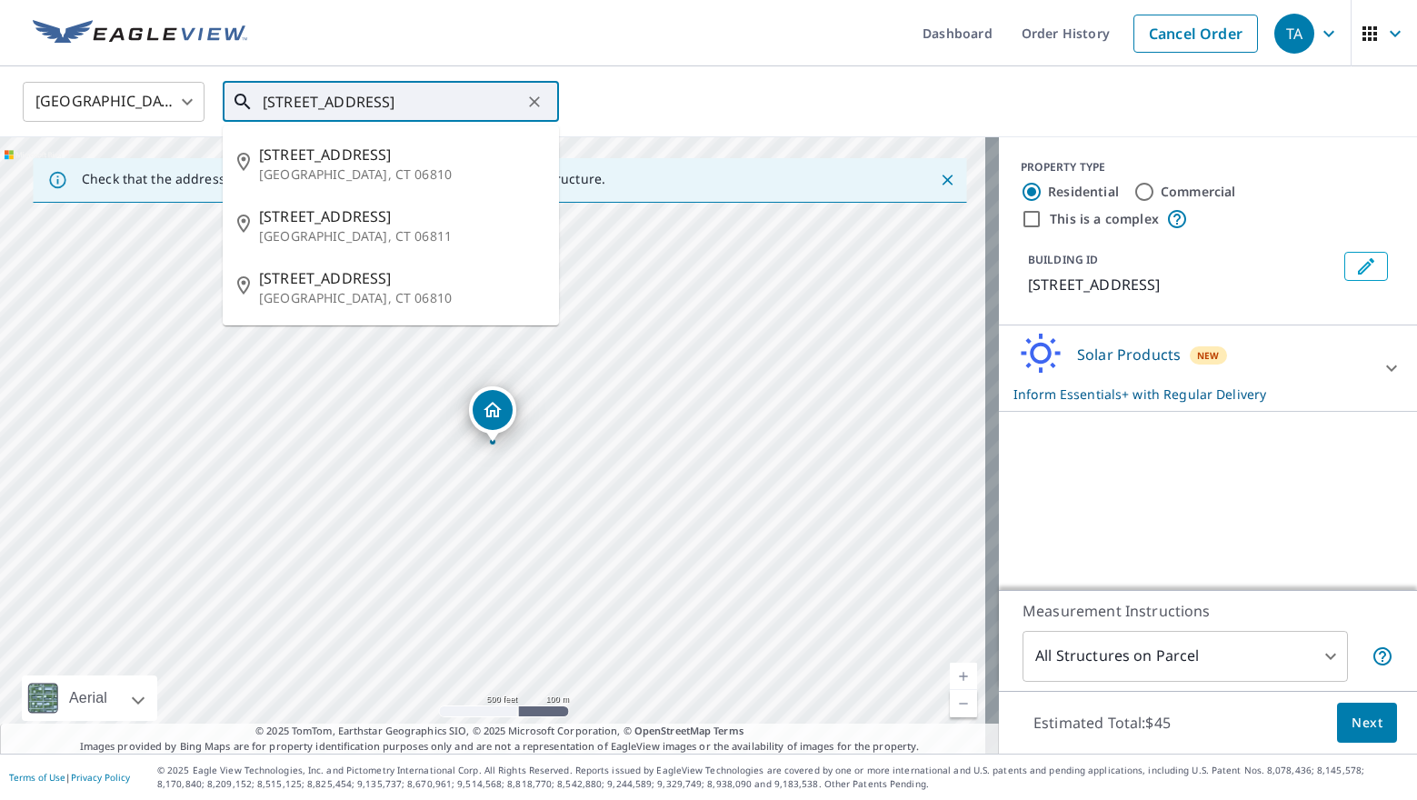
type input "[STREET_ADDRESS]"
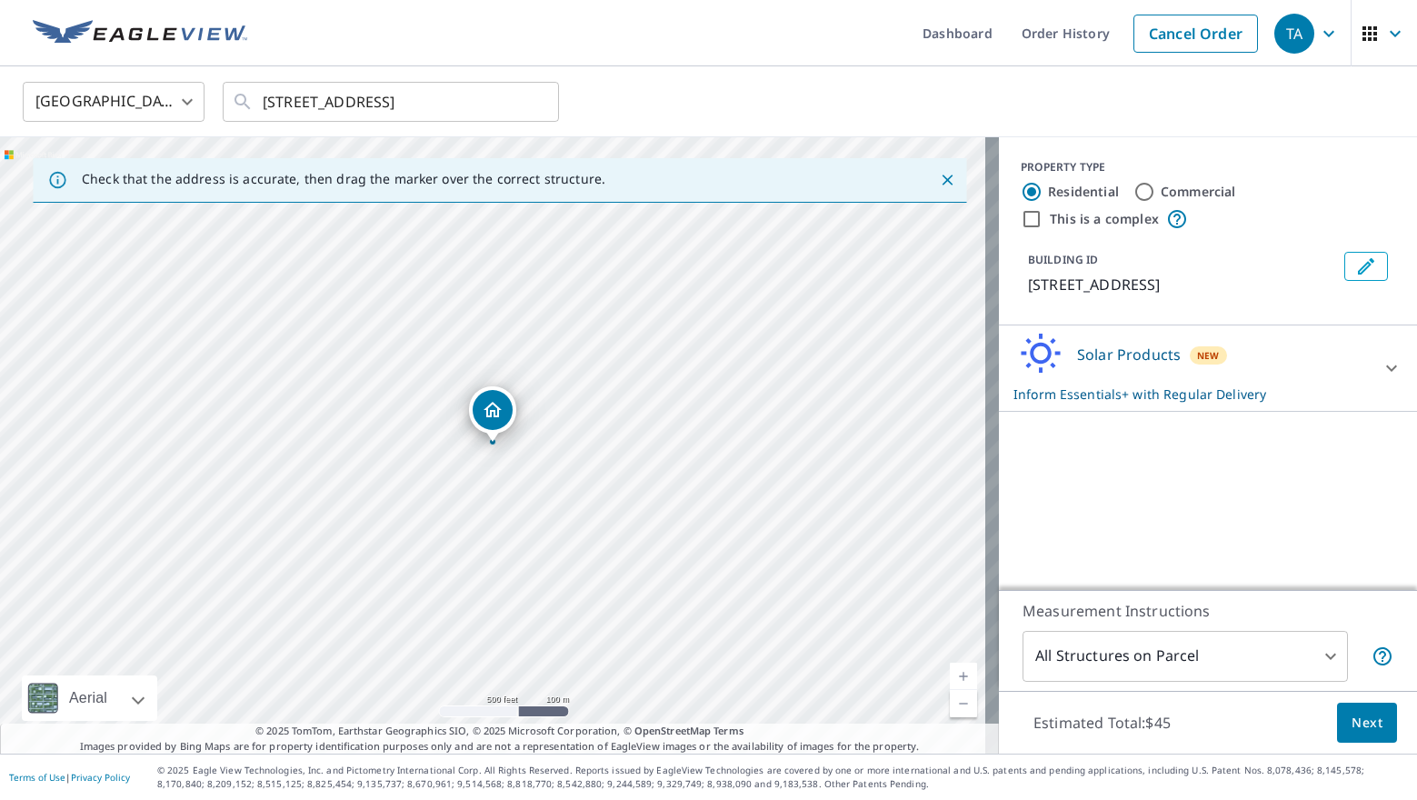
click at [951, 681] on link "Current Level 16, Zoom In" at bounding box center [963, 676] width 27 height 27
click at [951, 681] on link "Current Level 17, Zoom In" at bounding box center [963, 676] width 27 height 27
click at [951, 681] on link "Current Level 18, Zoom In" at bounding box center [963, 676] width 27 height 27
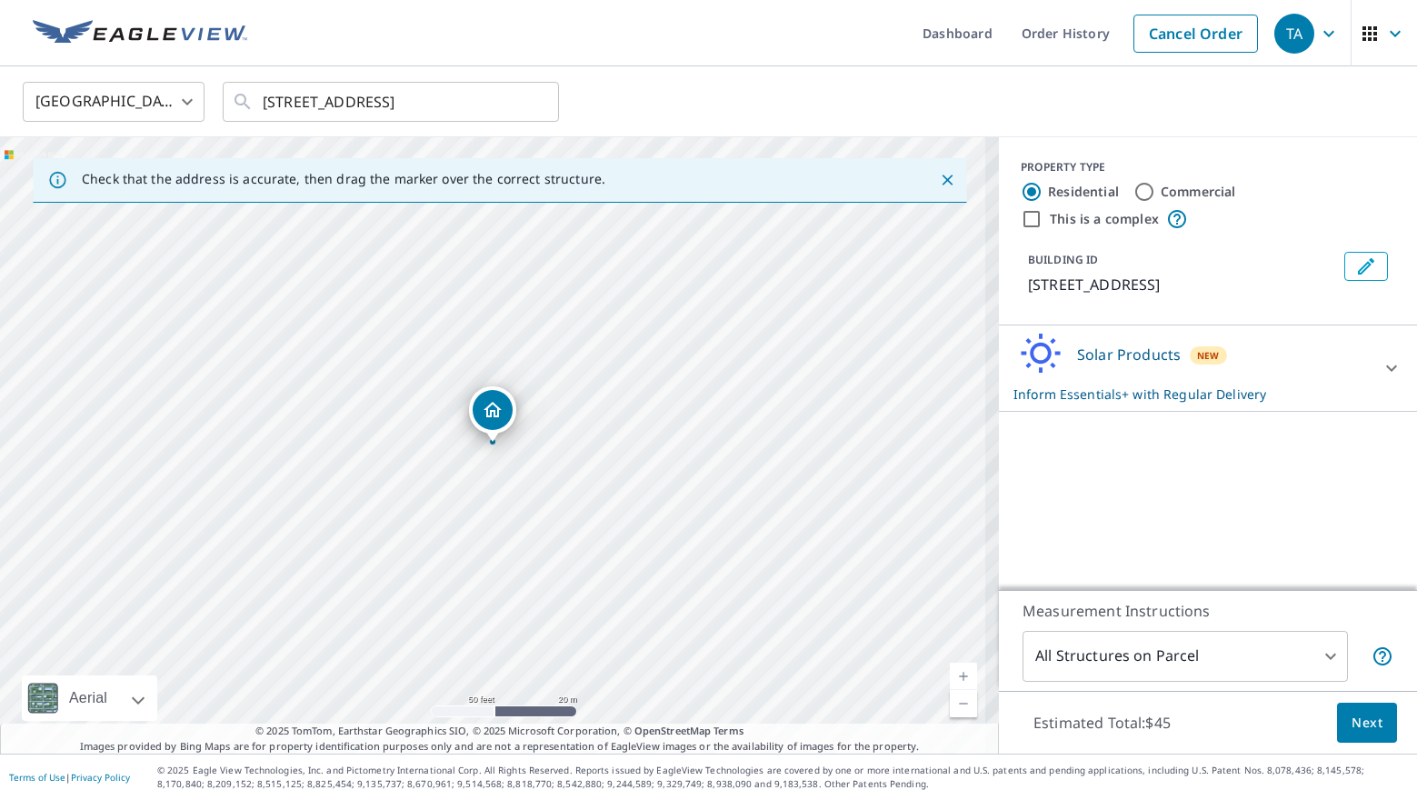
click at [951, 681] on link "Current Level 19, Zoom In" at bounding box center [963, 676] width 27 height 27
click at [951, 681] on link "Current Level 20, Zoom In Disabled" at bounding box center [963, 676] width 27 height 27
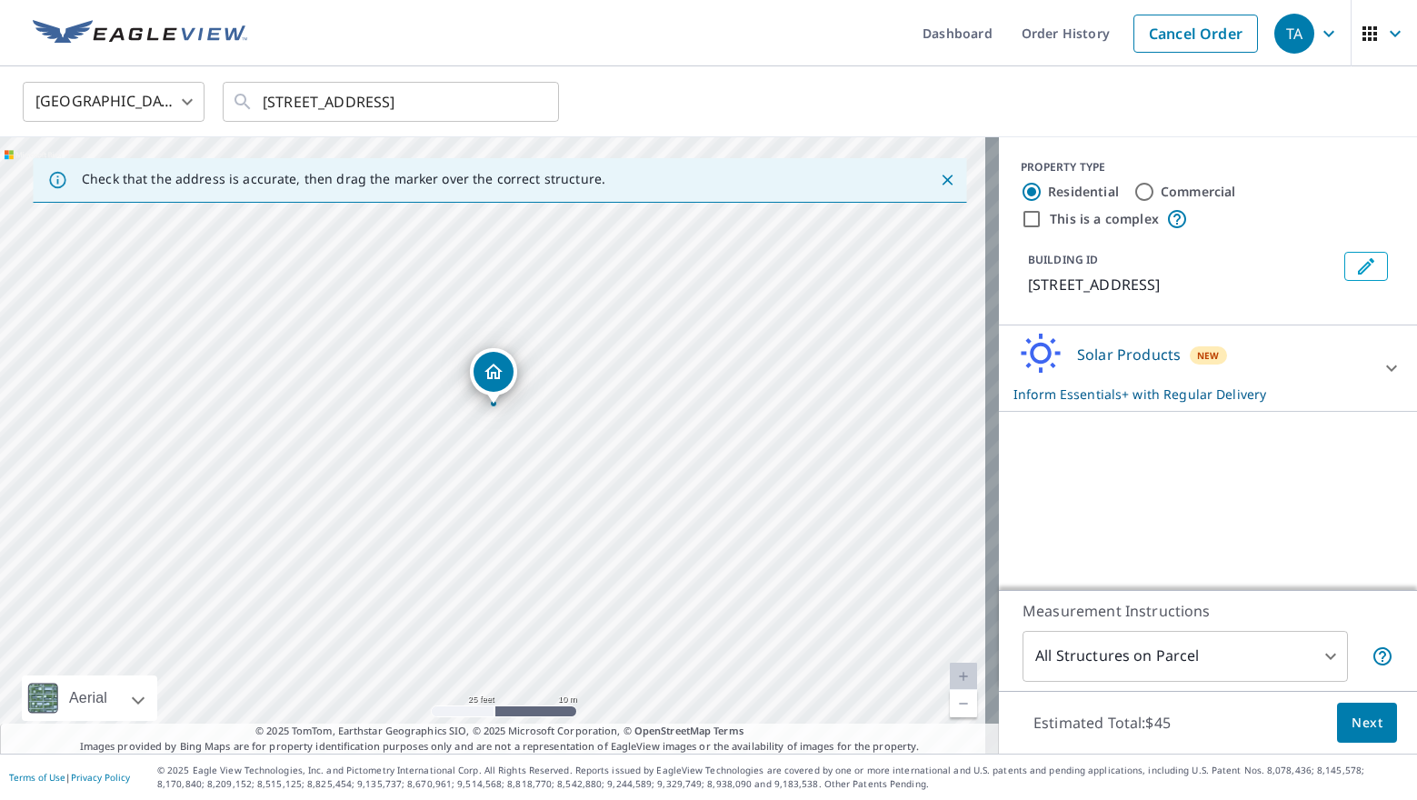
drag, startPoint x: 497, startPoint y: 406, endPoint x: 498, endPoint y: 368, distance: 38.2
drag, startPoint x: 494, startPoint y: 421, endPoint x: 492, endPoint y: 445, distance: 24.7
click at [1370, 714] on button "Next" at bounding box center [1367, 723] width 60 height 41
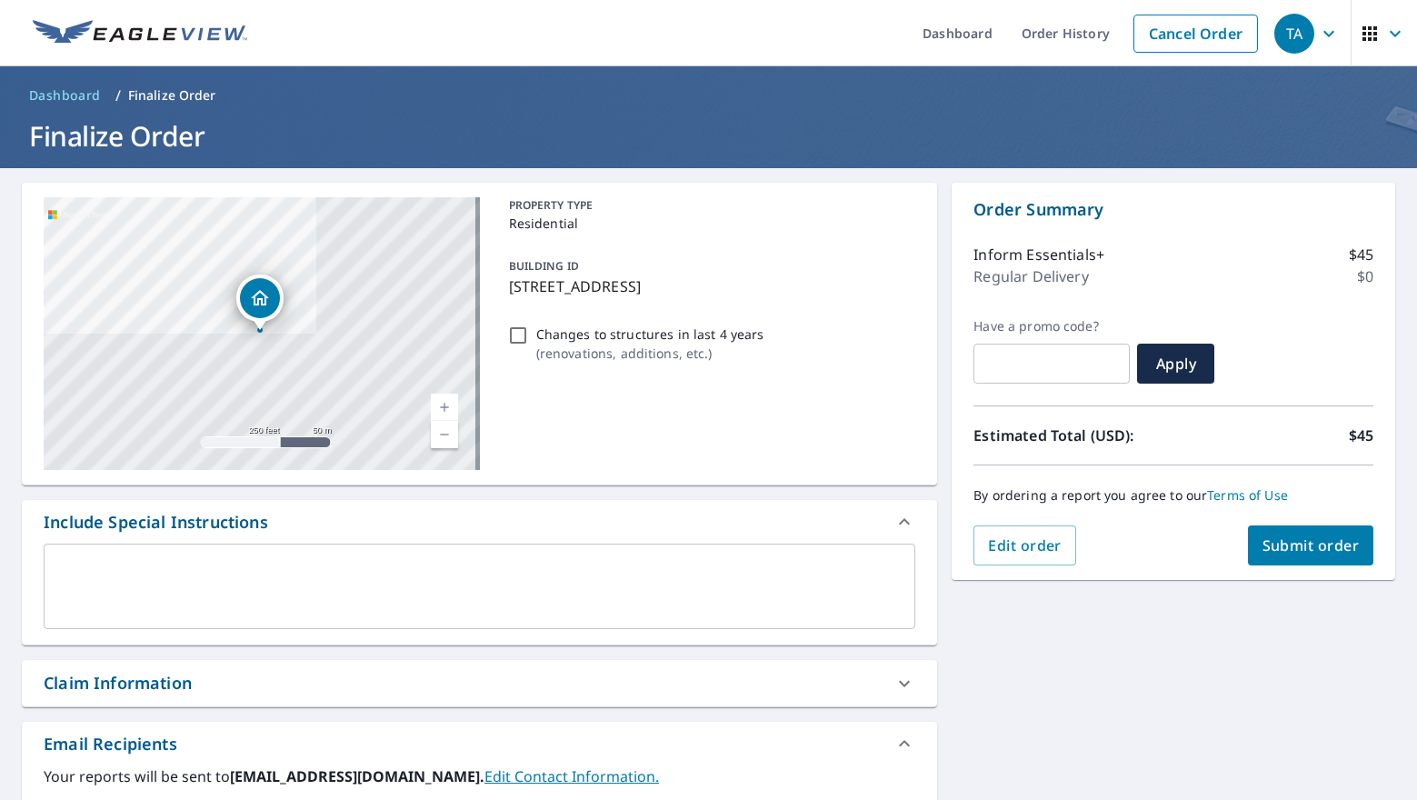
click at [508, 332] on input "Changes to structures in last 4 years ( renovations, additions, etc. )" at bounding box center [518, 335] width 22 height 22
checkbox input "true"
click at [1310, 549] on span "Submit order" at bounding box center [1311, 545] width 97 height 20
